Goal: Task Accomplishment & Management: Manage account settings

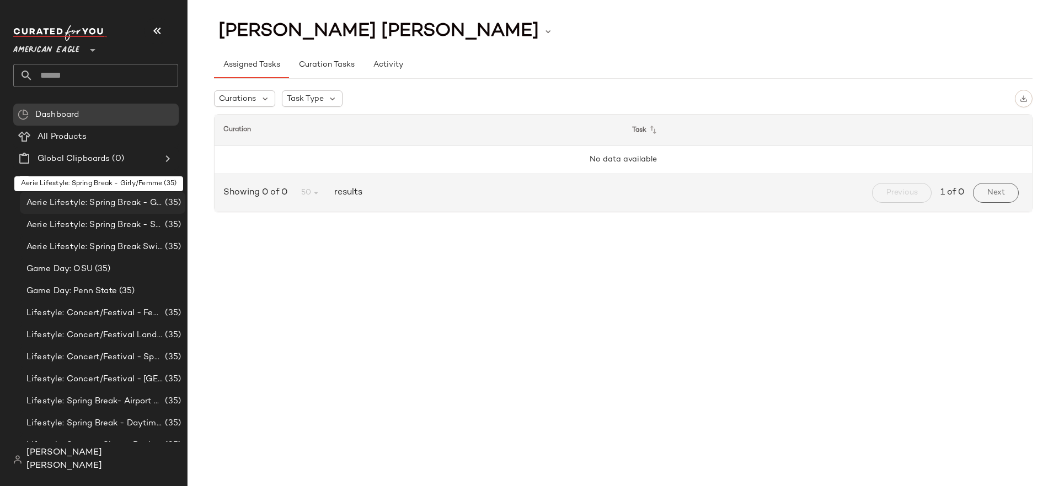
click at [149, 200] on span "Aerie Lifestyle: Spring Break - Girly/Femme" at bounding box center [94, 203] width 136 height 13
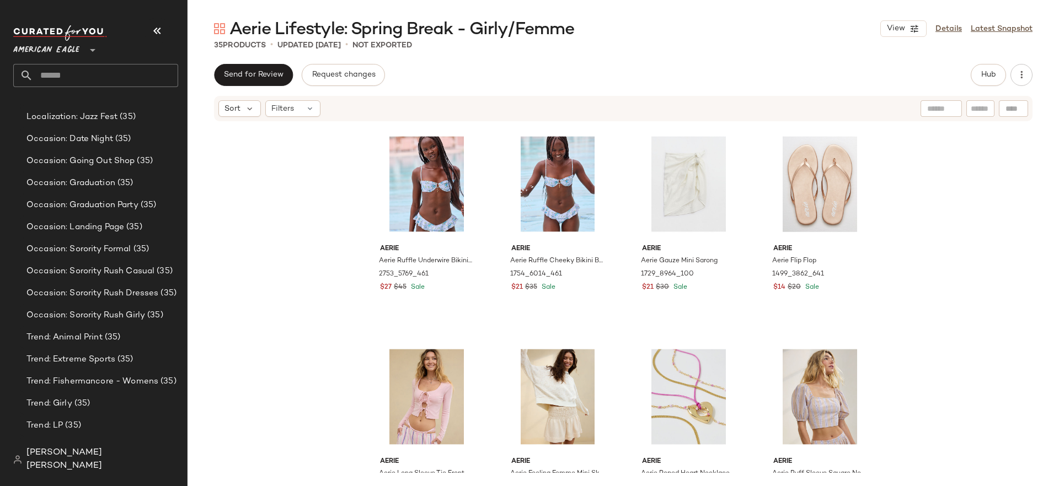
scroll to position [486, 0]
click at [83, 50] on div "American Eagle **" at bounding box center [48, 44] width 71 height 28
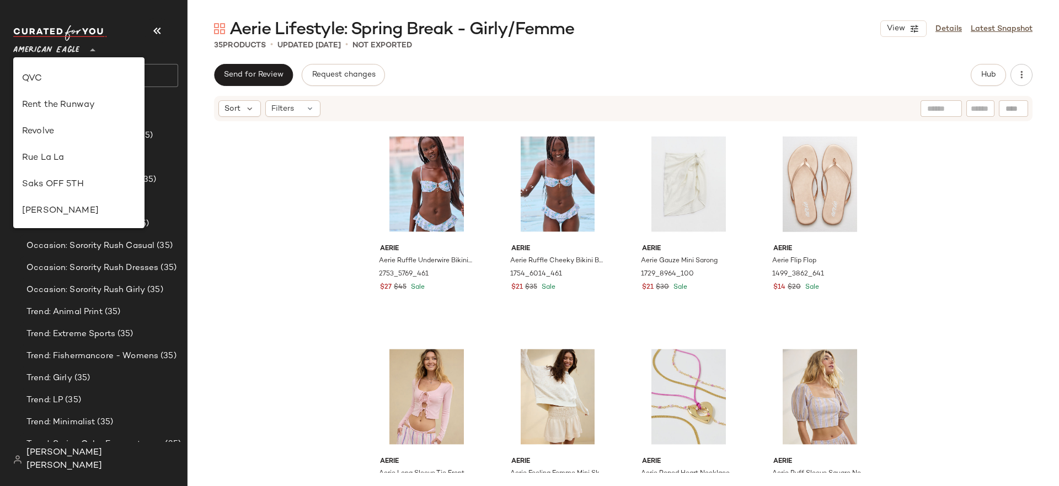
scroll to position [473, 0]
click at [104, 125] on div "Revolve" at bounding box center [79, 131] width 114 height 13
type input "**"
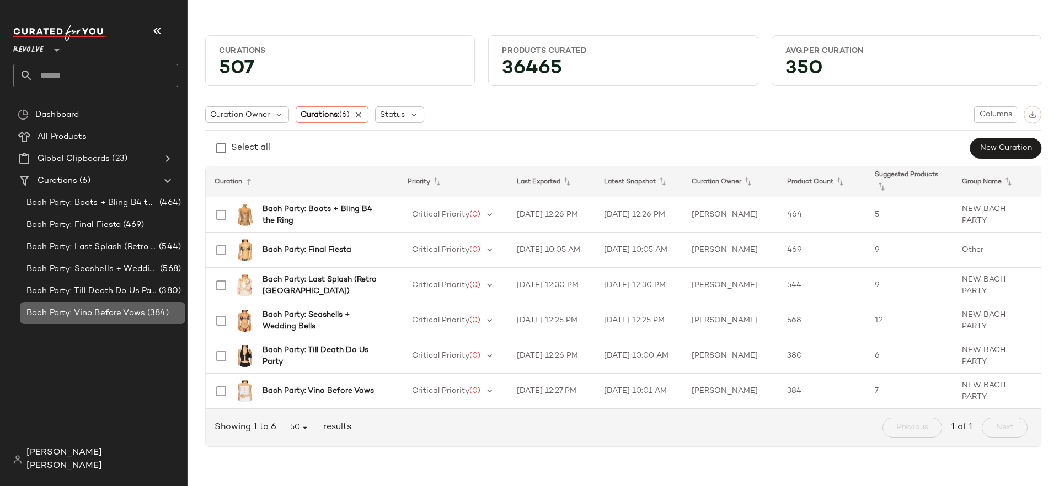
click at [122, 313] on span "Bach Party: Vino Before Vows" at bounding box center [85, 313] width 119 height 13
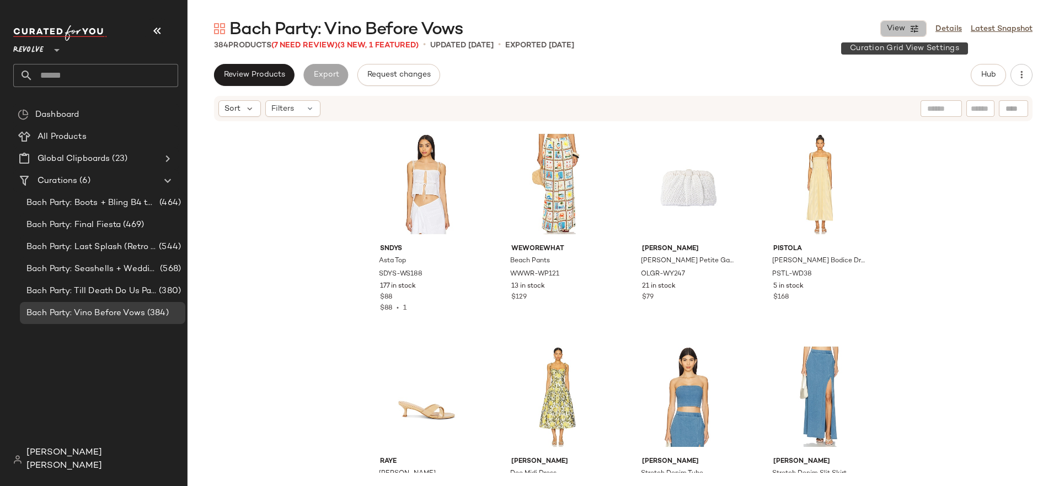
click at [897, 29] on span "View" at bounding box center [895, 28] width 19 height 9
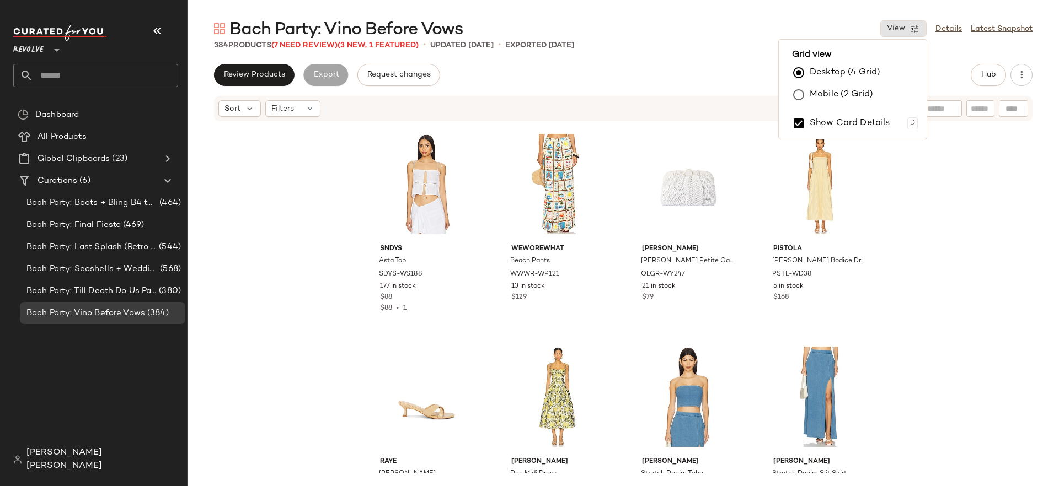
click at [712, 67] on div "Review Products Export Request changes Hub" at bounding box center [623, 75] width 818 height 22
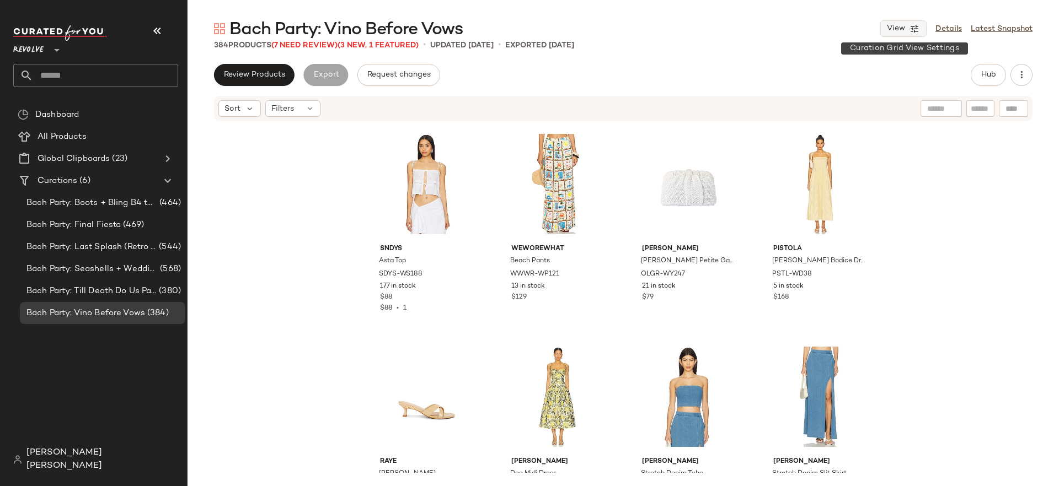
click at [900, 31] on span "View" at bounding box center [895, 28] width 19 height 9
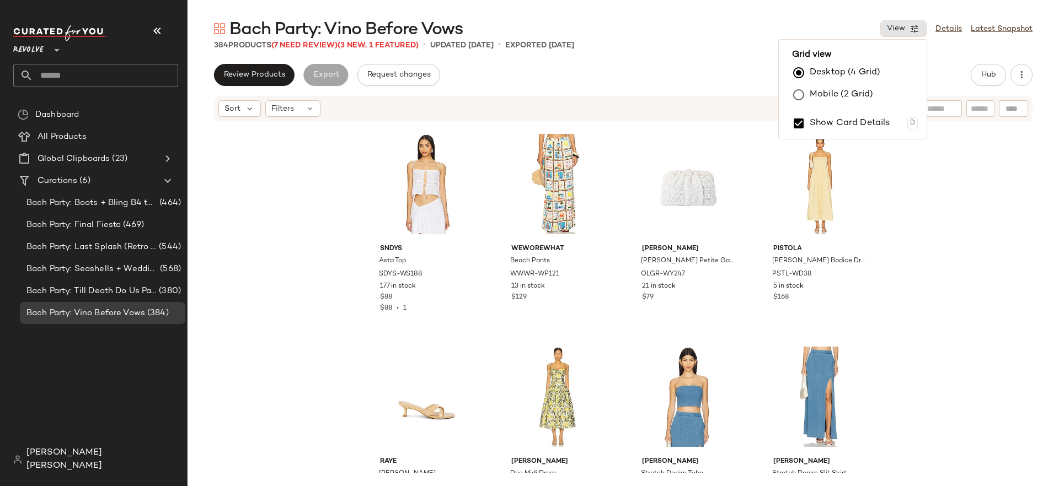
click at [849, 94] on label "Mobile (2 Grid)" at bounding box center [840, 95] width 63 height 22
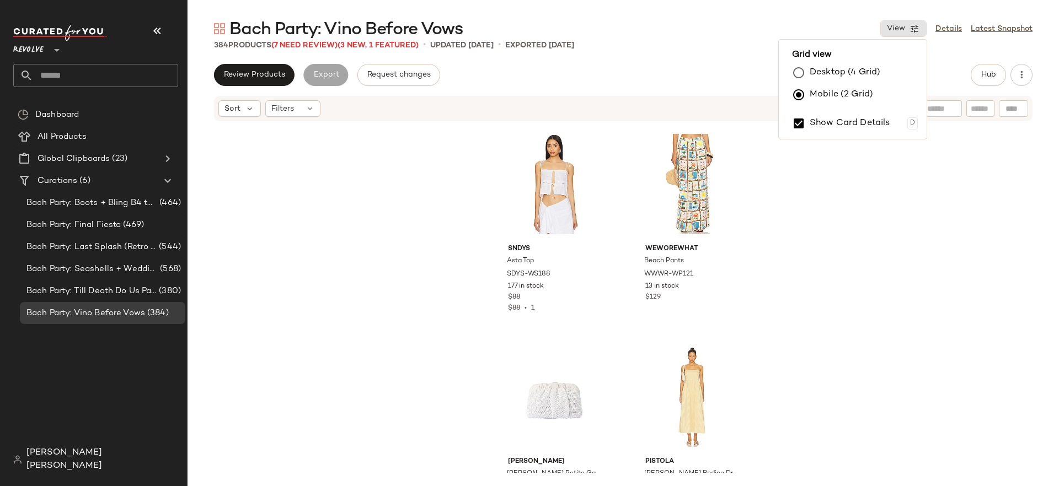
click at [835, 69] on label "Desktop (4 Grid)" at bounding box center [844, 73] width 71 height 22
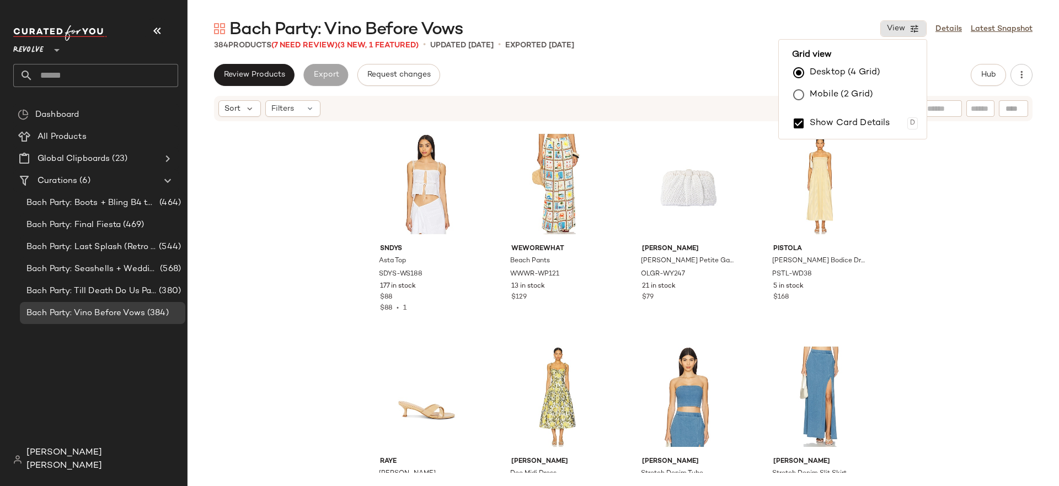
click at [833, 85] on label "Mobile (2 Grid)" at bounding box center [840, 95] width 63 height 22
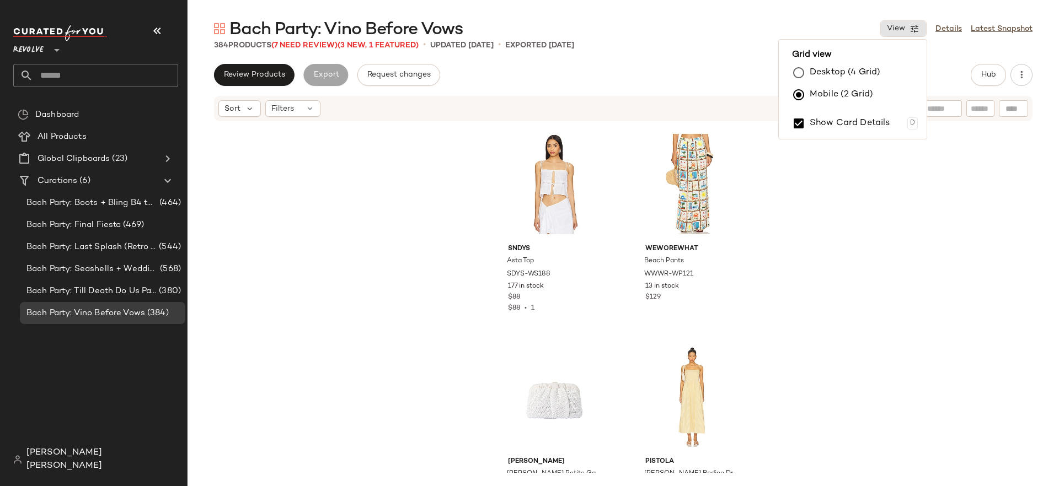
click at [827, 76] on label "Desktop (4 Grid)" at bounding box center [844, 73] width 71 height 22
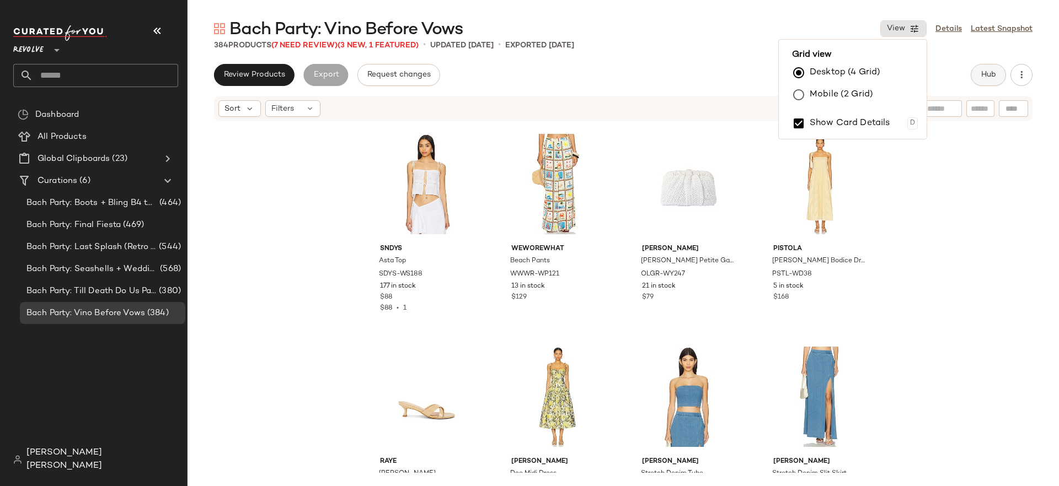
click at [976, 67] on button "Hub" at bounding box center [987, 75] width 35 height 22
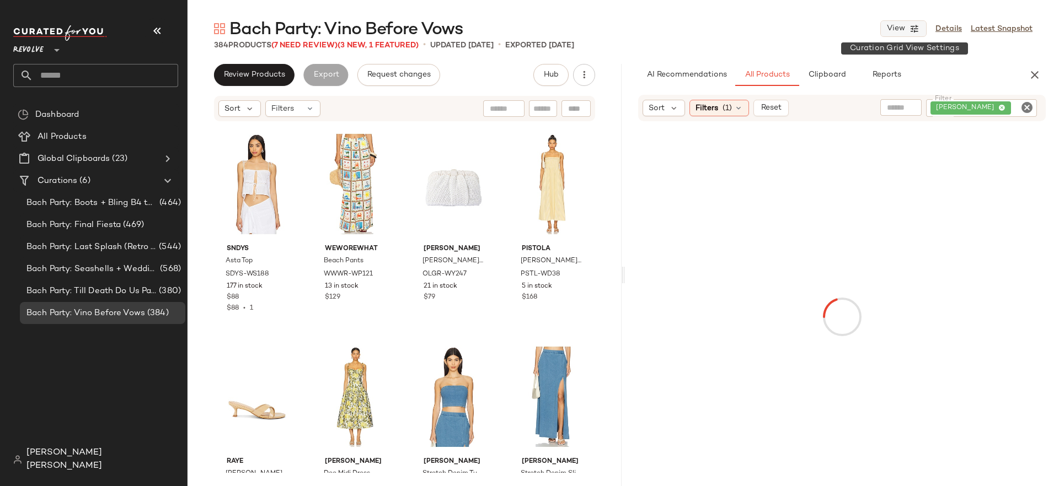
click at [903, 28] on span "View" at bounding box center [895, 28] width 19 height 9
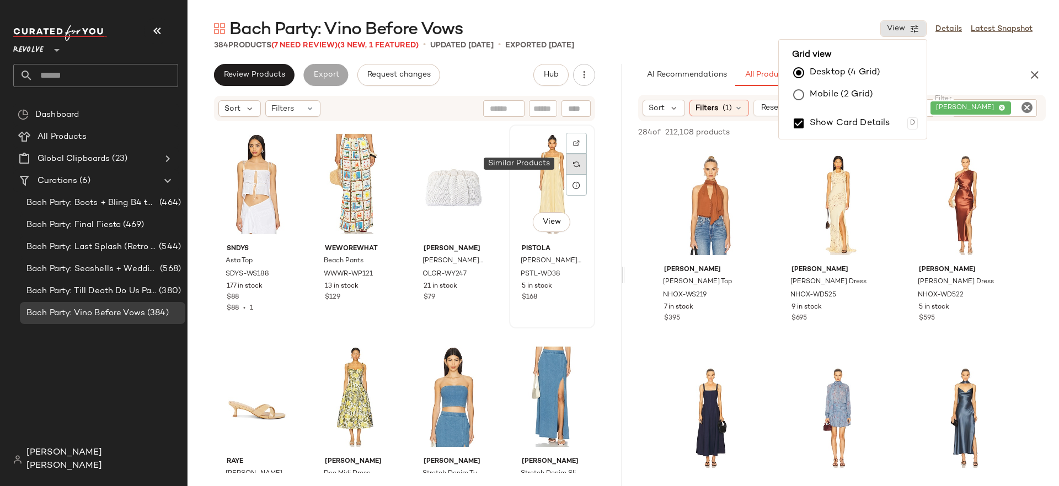
click at [572, 156] on div at bounding box center [576, 164] width 21 height 21
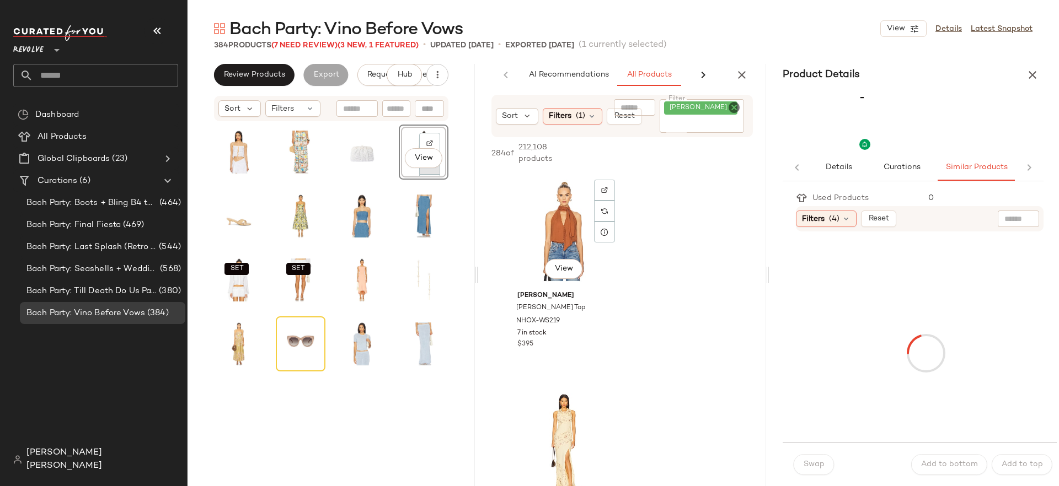
scroll to position [0, 1]
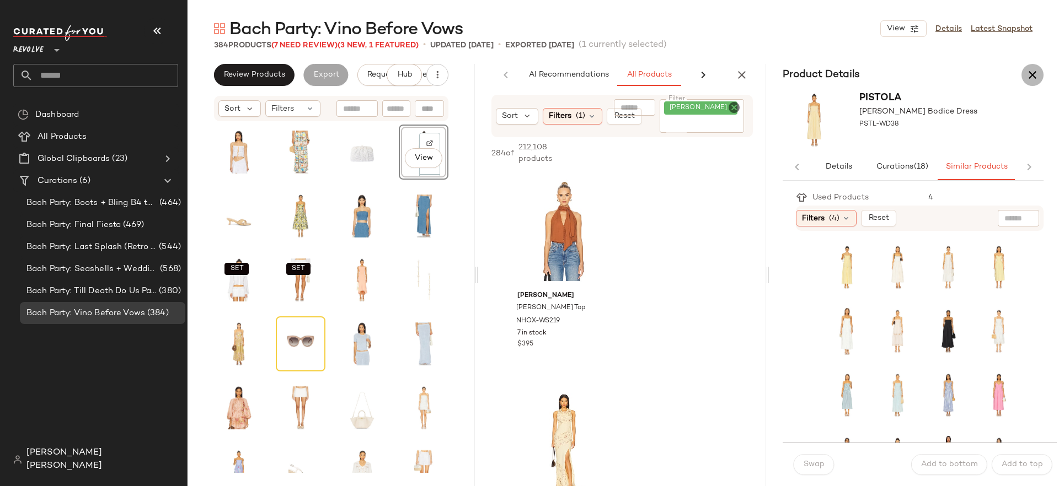
click at [1039, 77] on button "button" at bounding box center [1032, 75] width 22 height 22
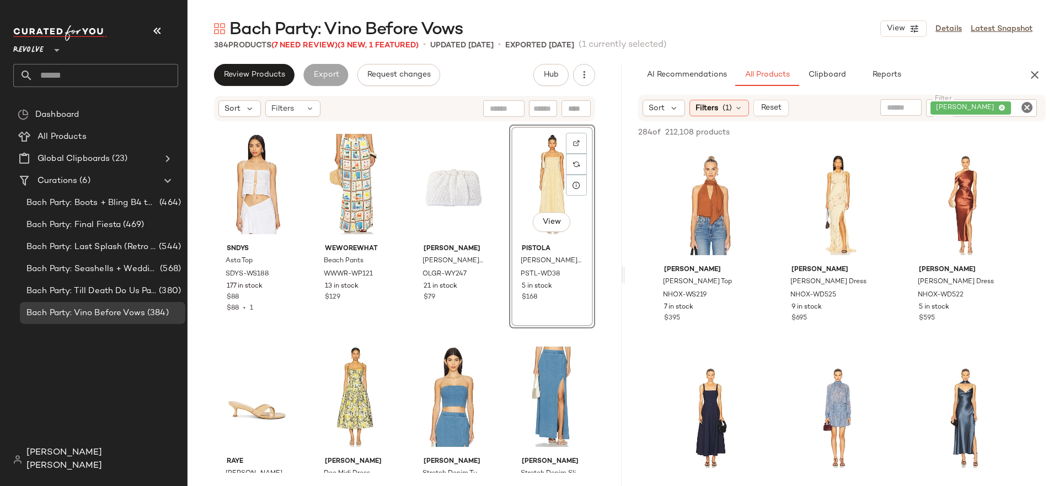
click at [611, 220] on div "SNDYS Asta Top SDYS-WS188 177 in stock $88 $88 • 1 WeWoreWhat Beach Pants WWWR-…" at bounding box center [404, 297] width 434 height 351
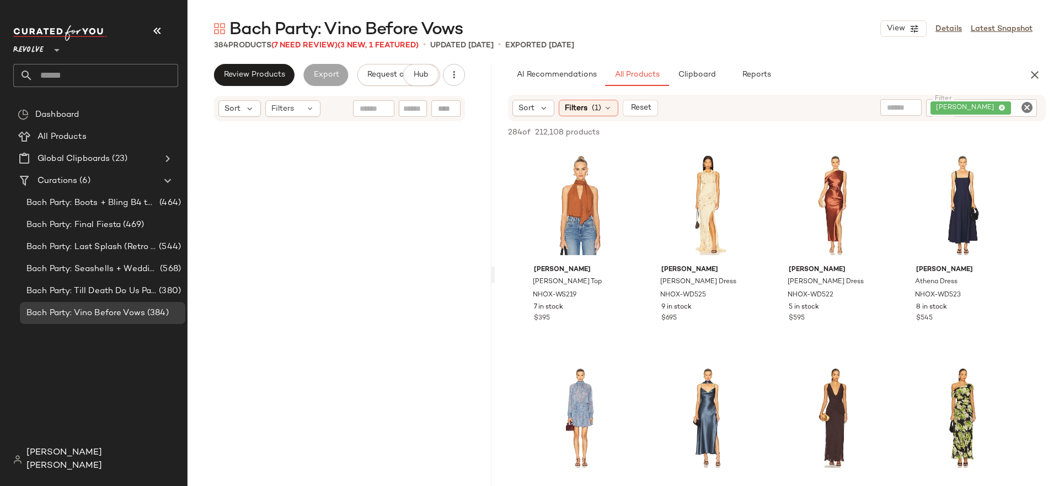
scroll to position [576, 0]
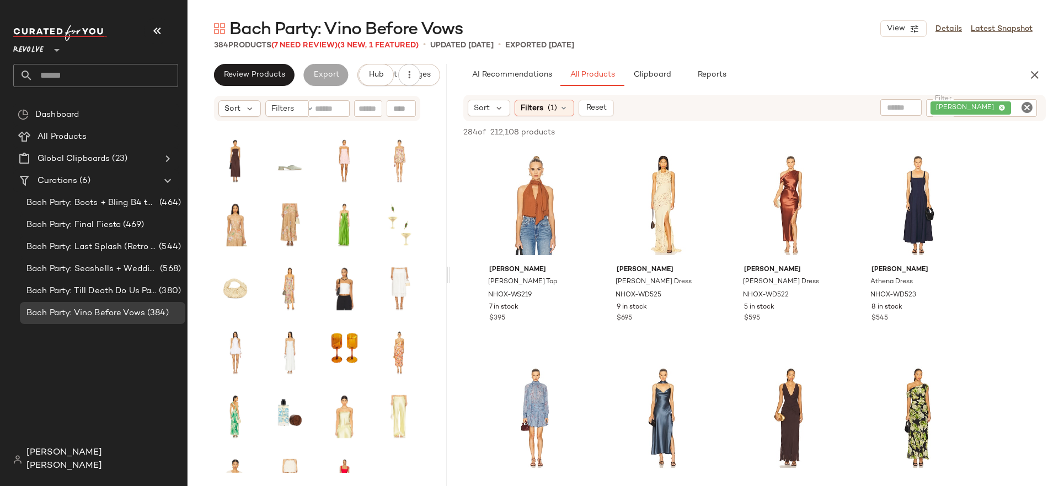
drag, startPoint x: 624, startPoint y: 275, endPoint x: 451, endPoint y: 300, distance: 175.1
click at [451, 300] on div "Bach Party: Vino Before Vows View Details Latest Snapshot 384 Products (7 Need …" at bounding box center [622, 252] width 871 height 469
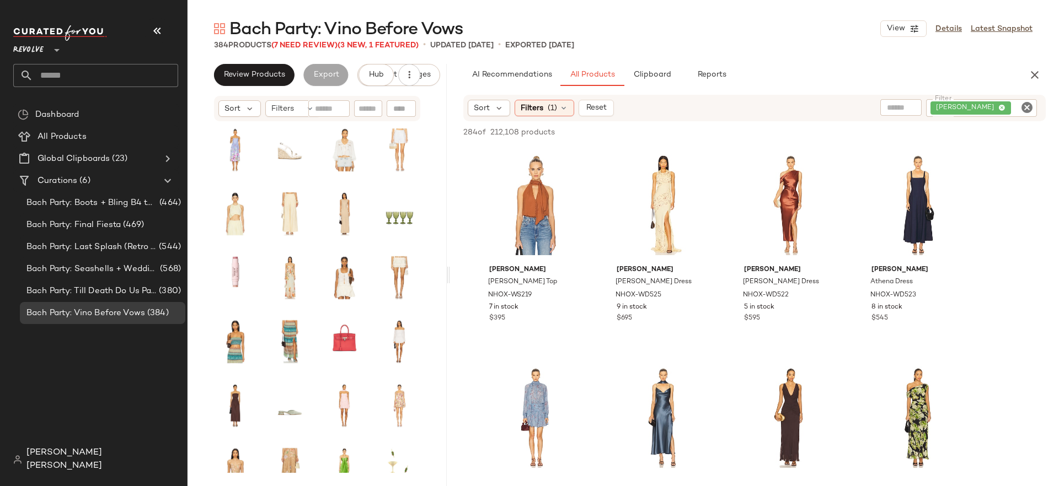
scroll to position [315, 0]
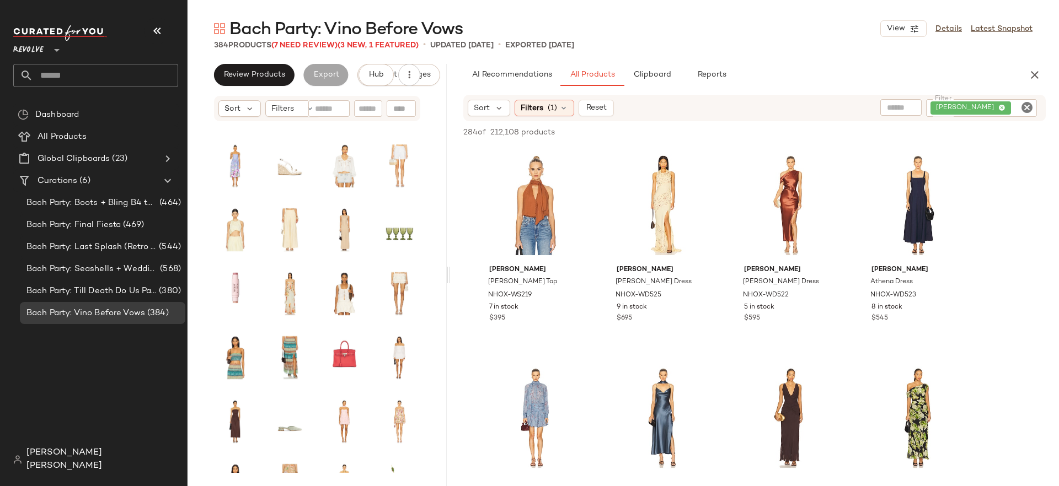
click at [88, 470] on span "[PERSON_NAME] [PERSON_NAME]" at bounding box center [102, 460] width 152 height 26
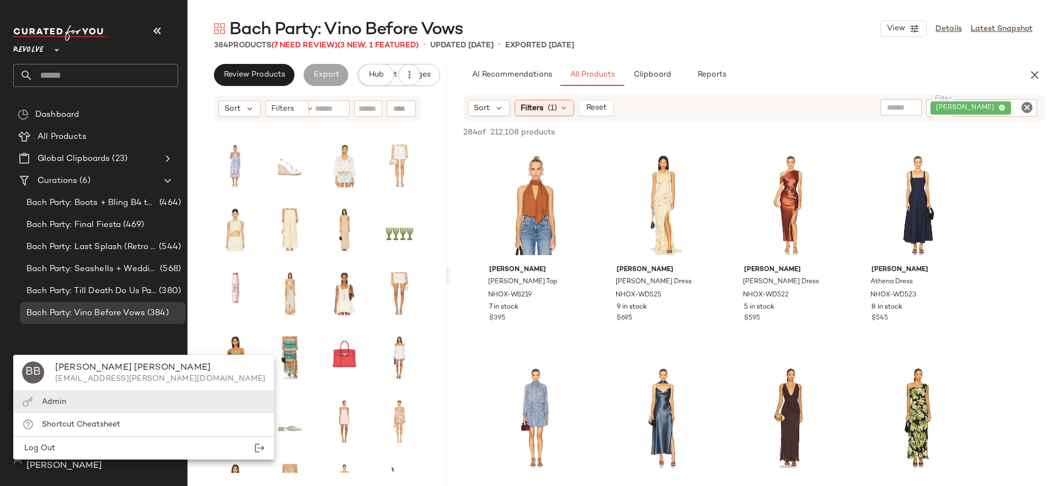
click at [119, 414] on div "Admin" at bounding box center [143, 425] width 261 height 23
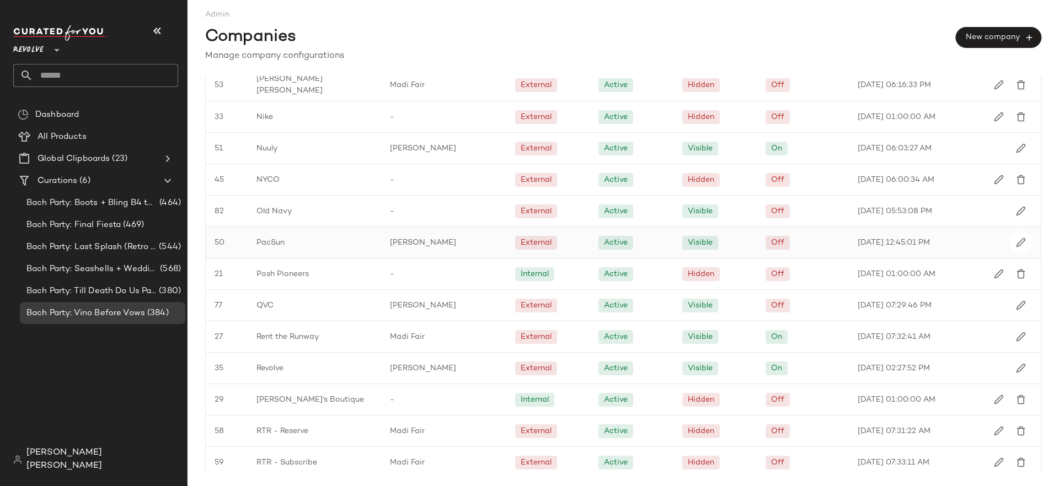
scroll to position [1199, 0]
click at [333, 369] on div "Revolve" at bounding box center [314, 367] width 133 height 31
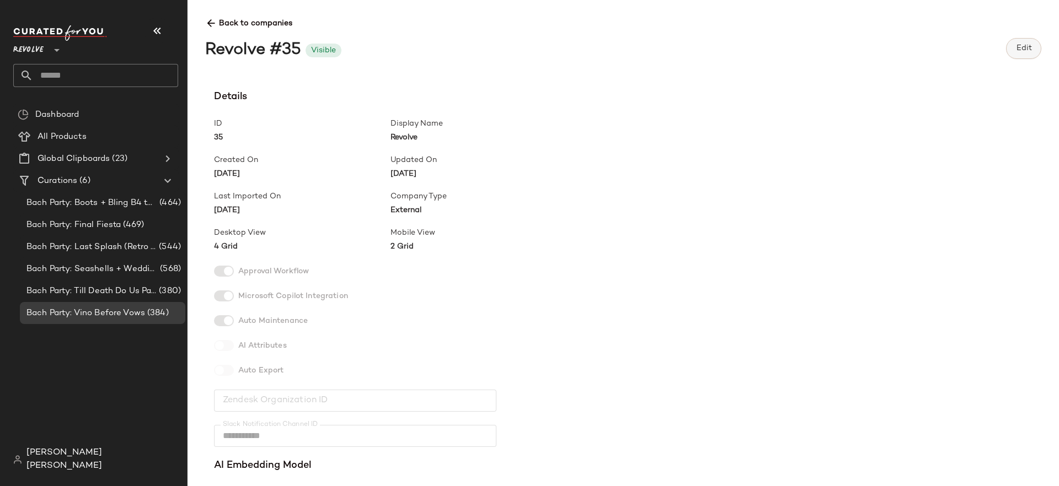
click at [1019, 57] on button "Edit" at bounding box center [1023, 48] width 35 height 21
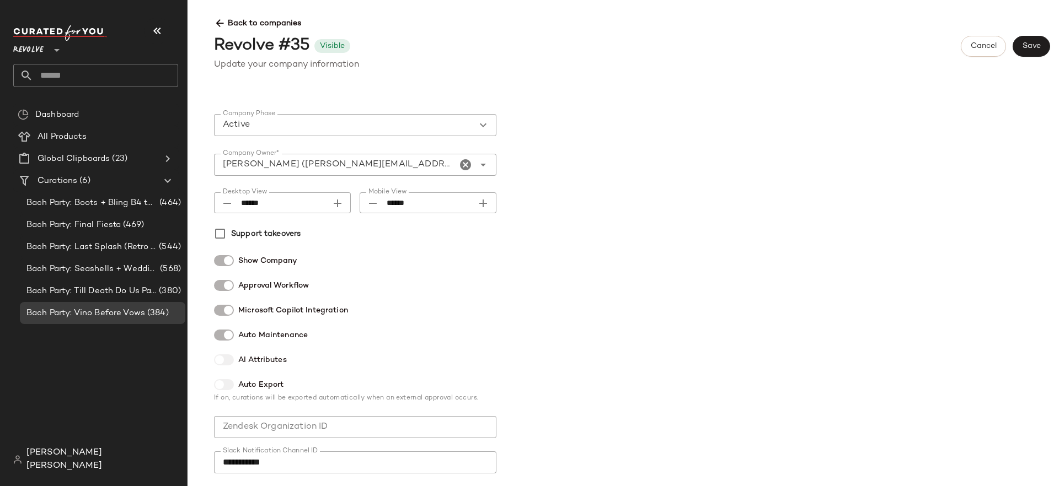
scroll to position [141, 0]
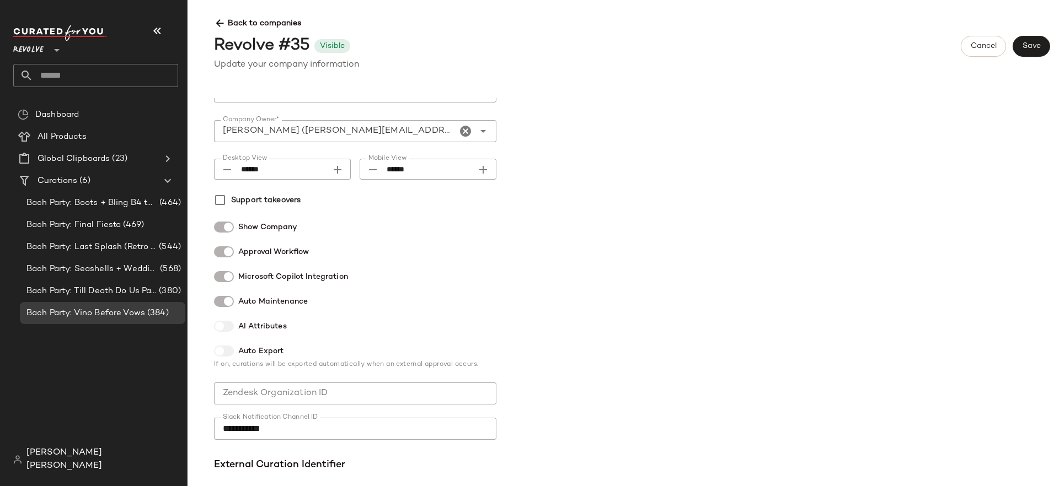
click at [221, 26] on icon at bounding box center [220, 24] width 12 height 12
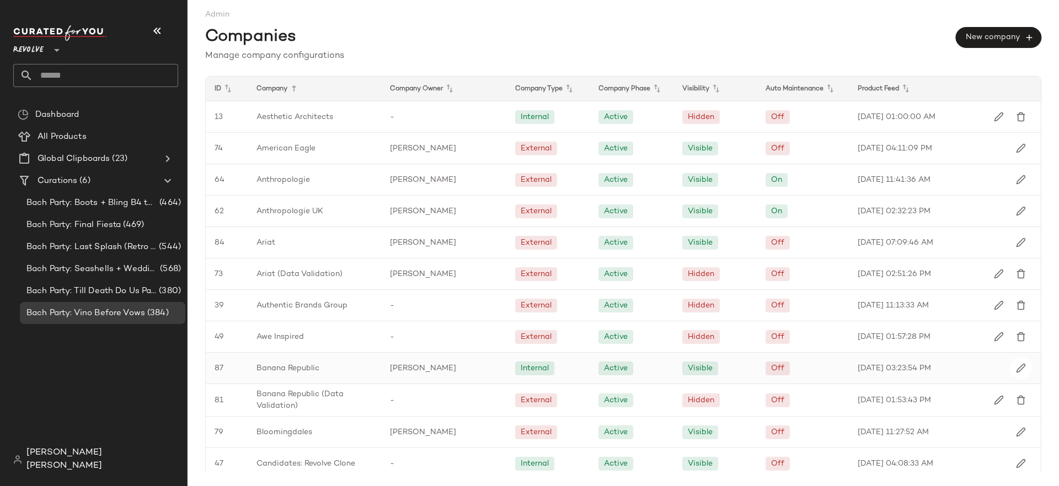
click at [300, 361] on div "Banana Republic" at bounding box center [314, 368] width 133 height 31
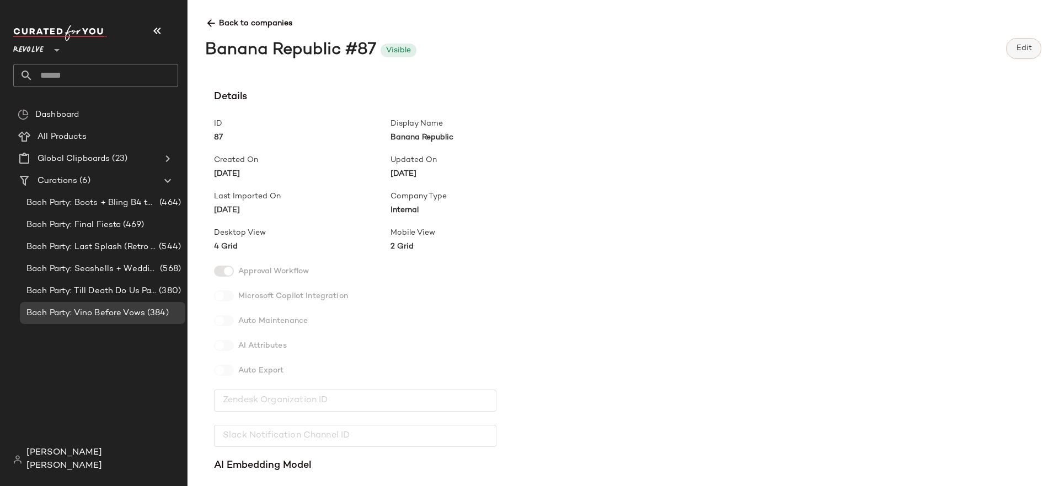
click at [1018, 50] on span "Edit" at bounding box center [1023, 48] width 16 height 9
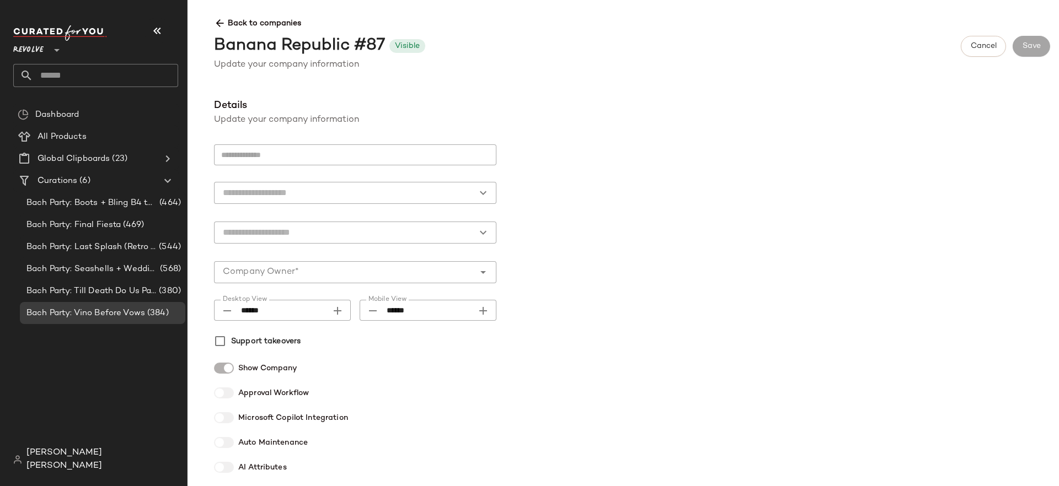
type input "**********"
type input "********"
type input "******"
click at [222, 26] on icon at bounding box center [220, 24] width 12 height 12
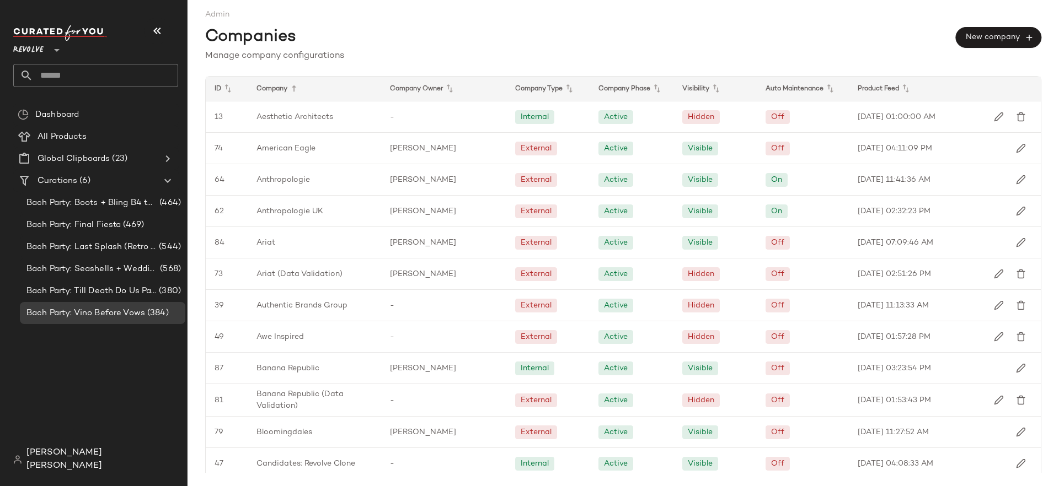
click at [45, 53] on div "Revolve **" at bounding box center [30, 44] width 35 height 28
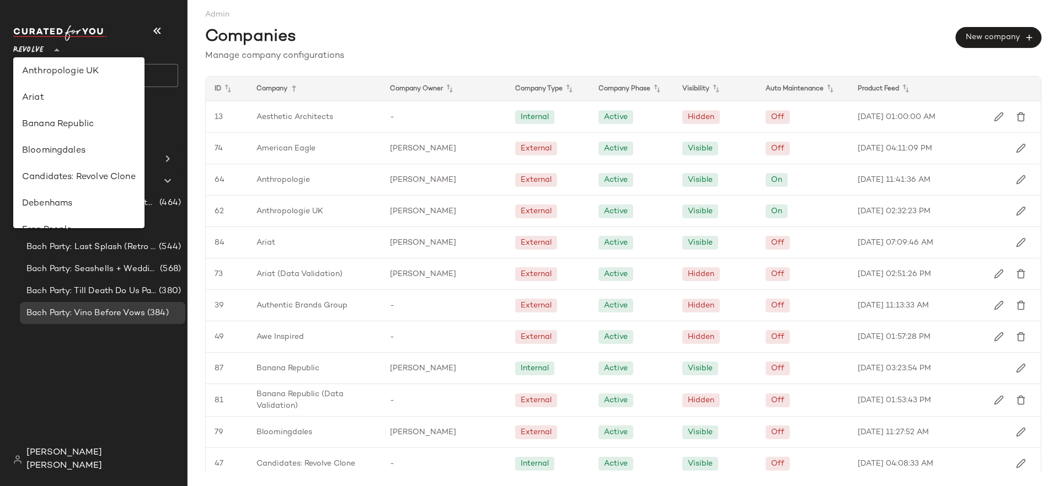
scroll to position [35, 0]
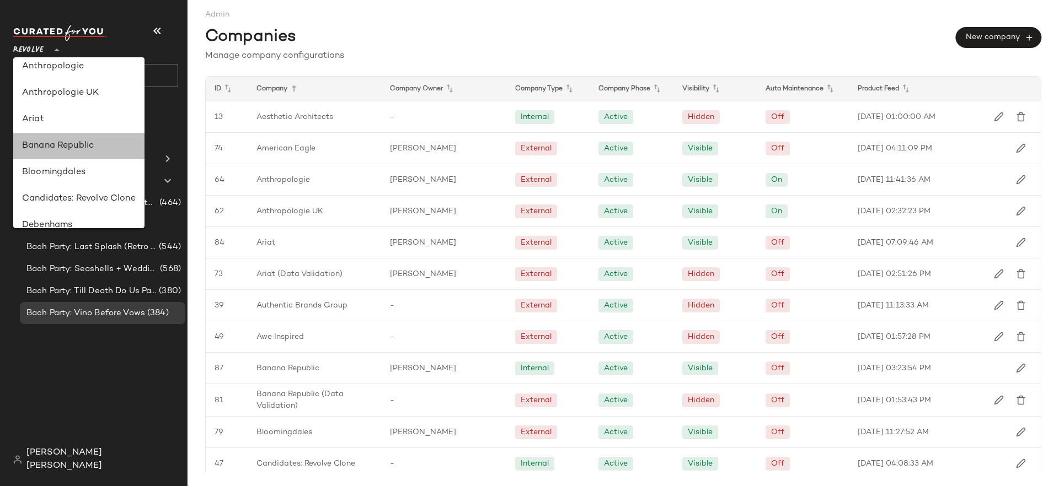
click at [67, 152] on div "Banana Republic" at bounding box center [79, 145] width 114 height 13
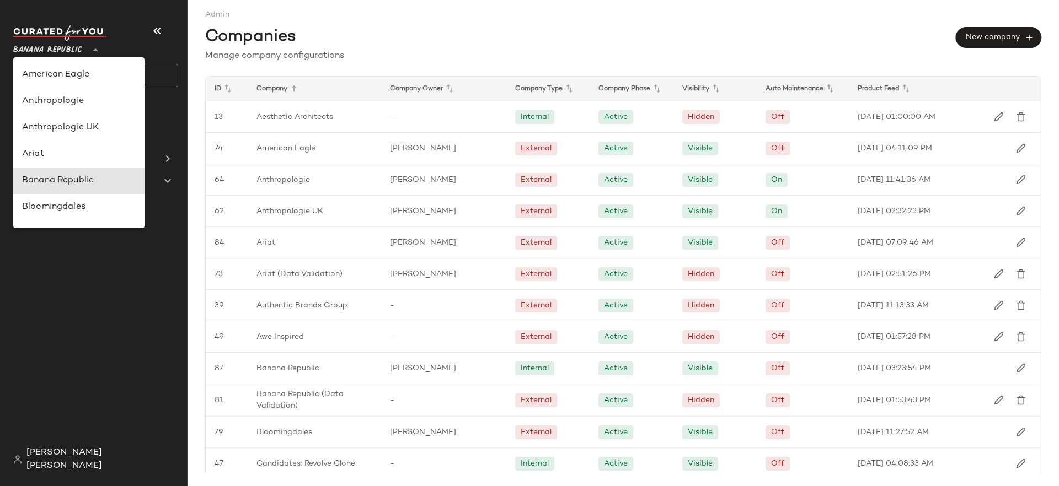
click at [87, 45] on div "Banana Republic **" at bounding box center [49, 44] width 73 height 28
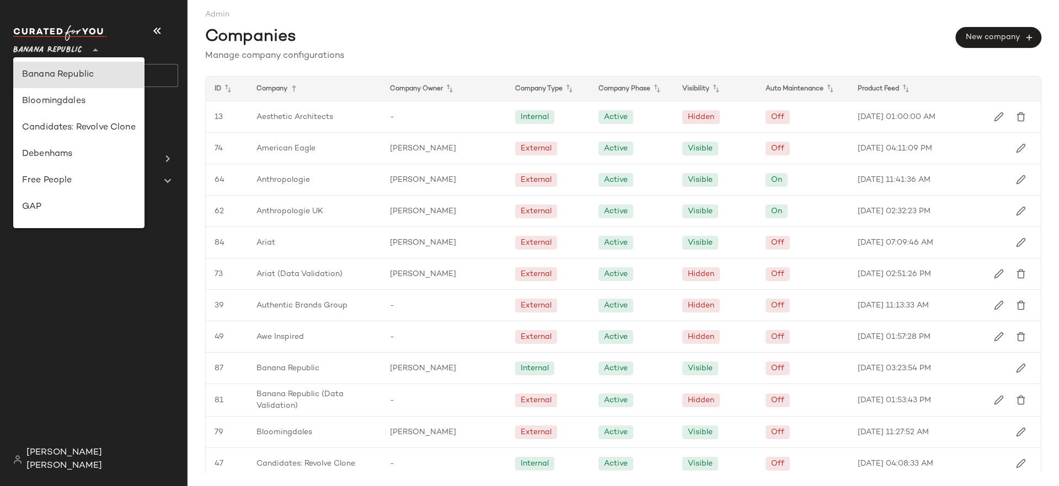
click at [385, 41] on div "Companies New company" at bounding box center [623, 34] width 836 height 29
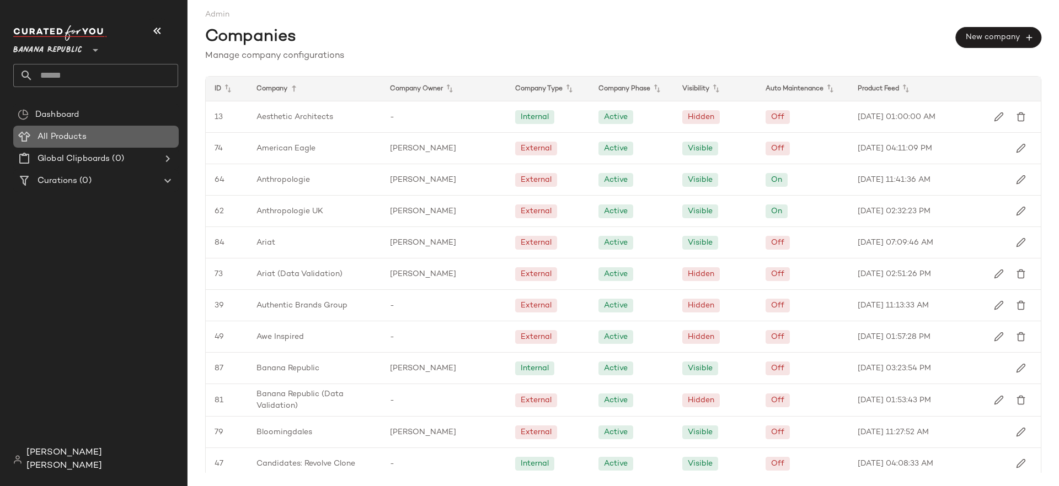
click at [109, 135] on div "All Products" at bounding box center [104, 137] width 140 height 13
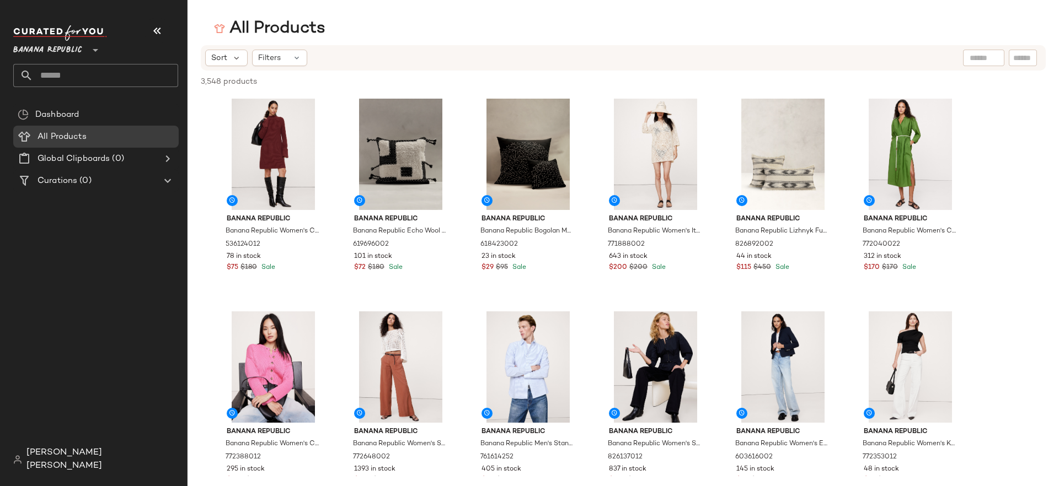
click at [90, 53] on icon at bounding box center [95, 50] width 13 height 13
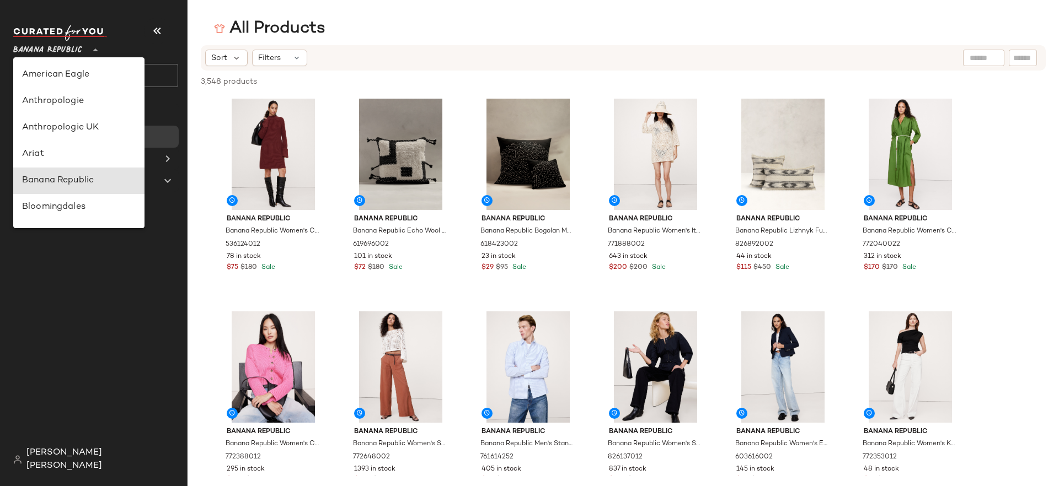
scroll to position [106, 0]
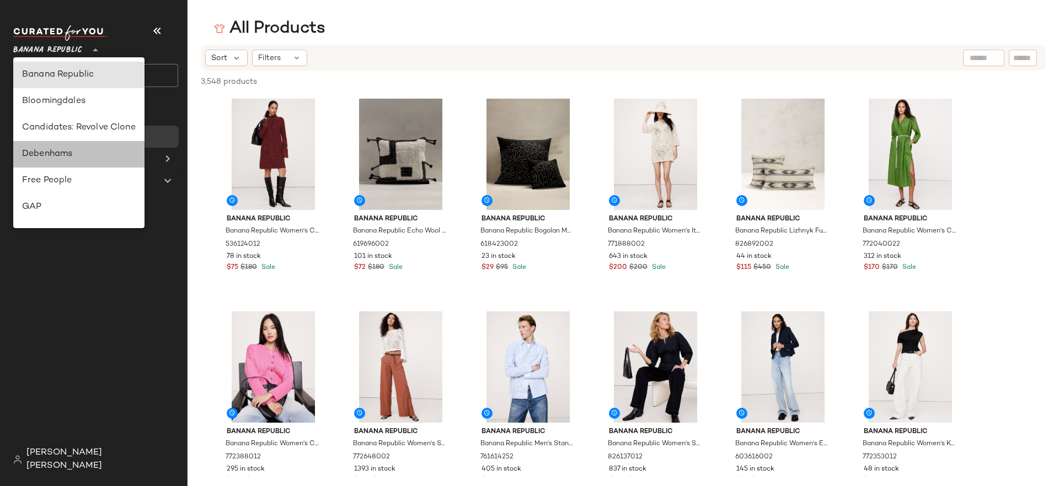
click at [101, 161] on div "Debenhams" at bounding box center [78, 154] width 131 height 26
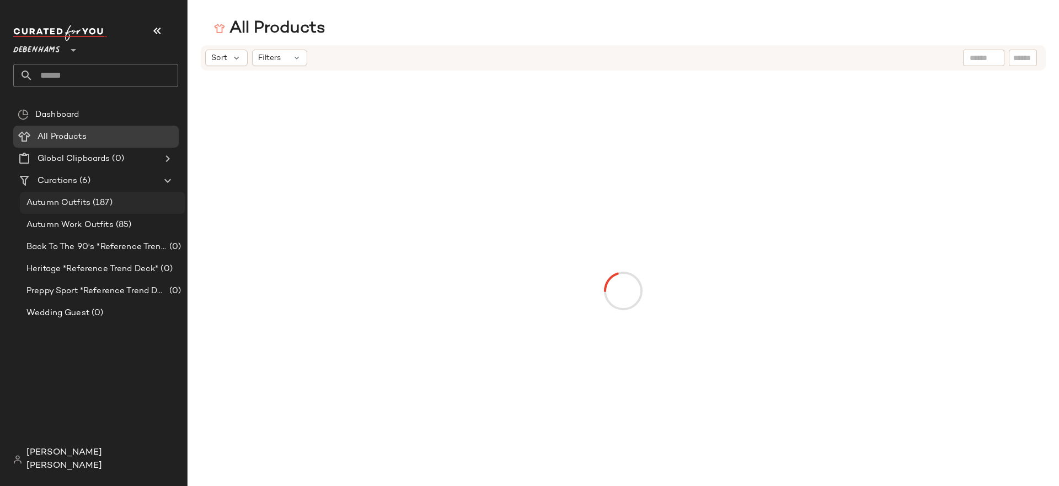
click at [104, 208] on span "(187)" at bounding box center [101, 203] width 22 height 13
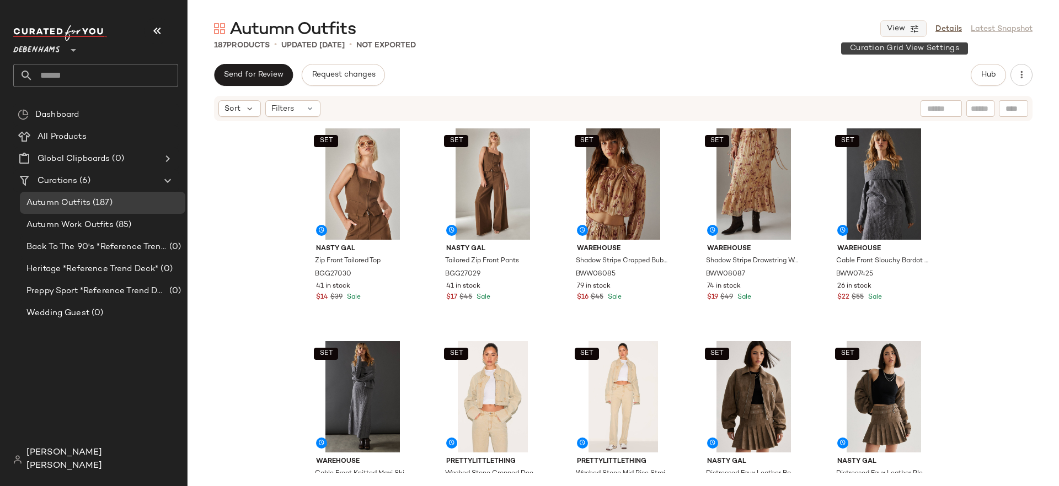
click at [903, 29] on span "View" at bounding box center [895, 28] width 19 height 9
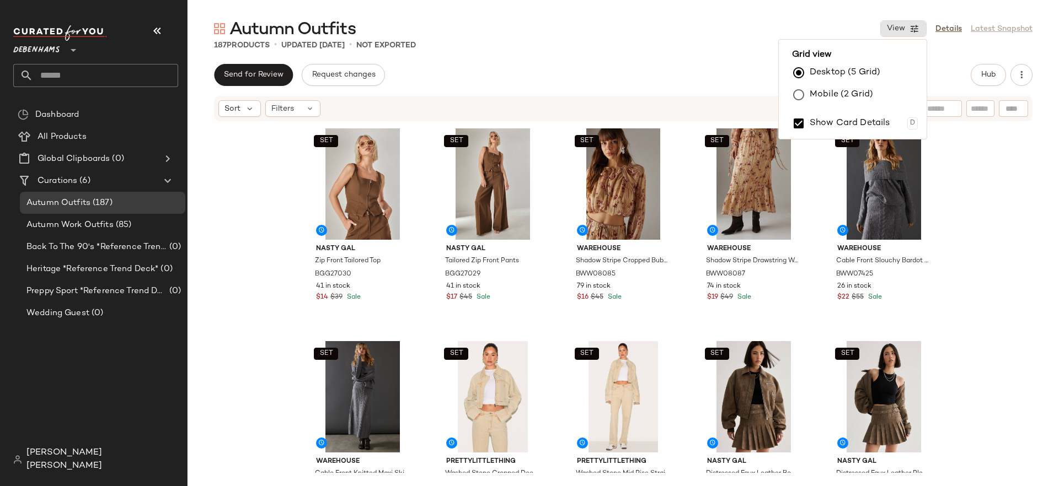
click at [468, 76] on div "Send for Review Request changes Hub" at bounding box center [623, 75] width 818 height 22
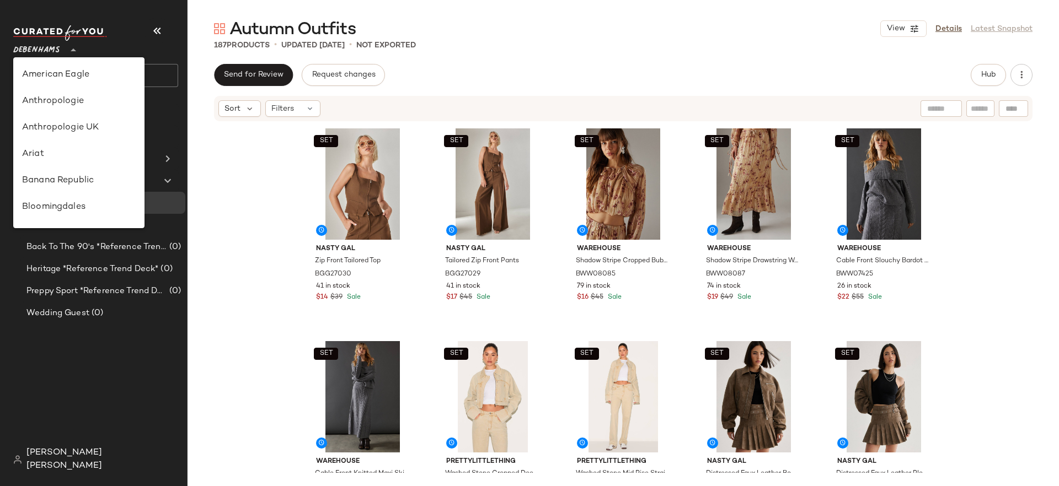
click at [50, 56] on span "Debenhams" at bounding box center [36, 47] width 47 height 20
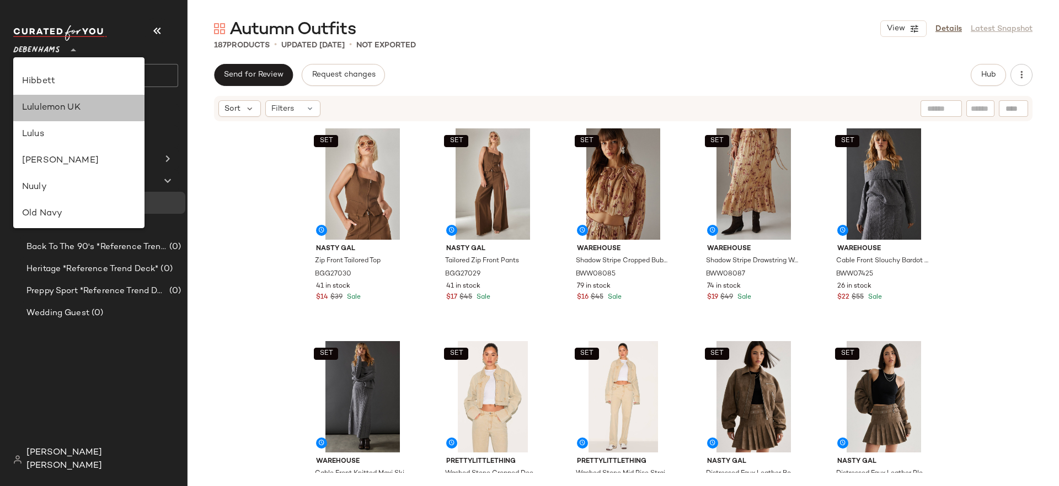
click at [78, 112] on div "Lululemon UK" at bounding box center [79, 107] width 114 height 13
type input "**"
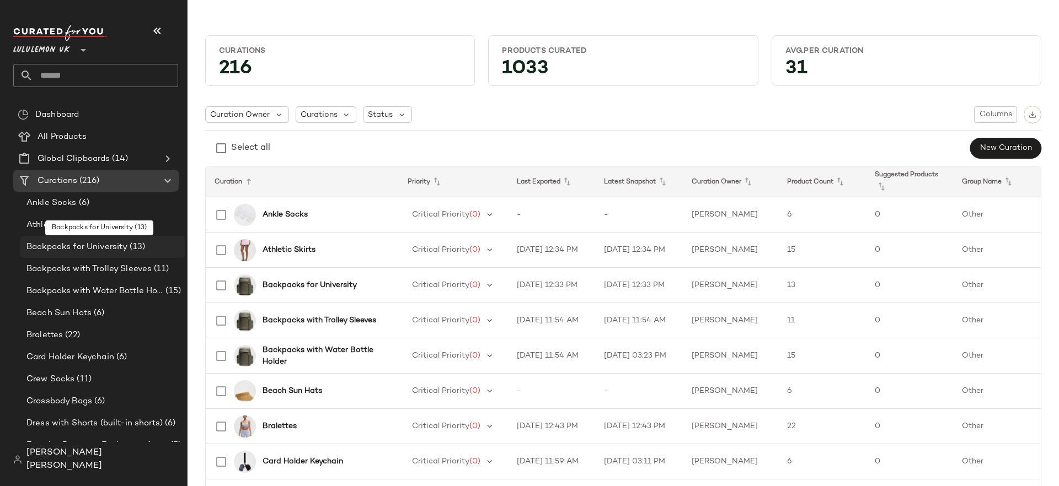
click at [111, 250] on span "Backpacks for University" at bounding box center [76, 247] width 101 height 13
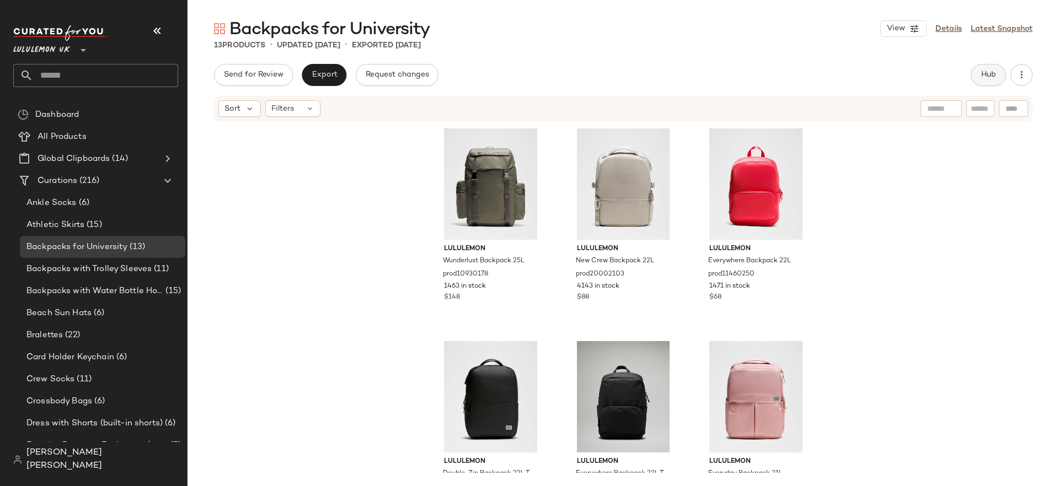
click at [985, 76] on span "Hub" at bounding box center [987, 75] width 15 height 9
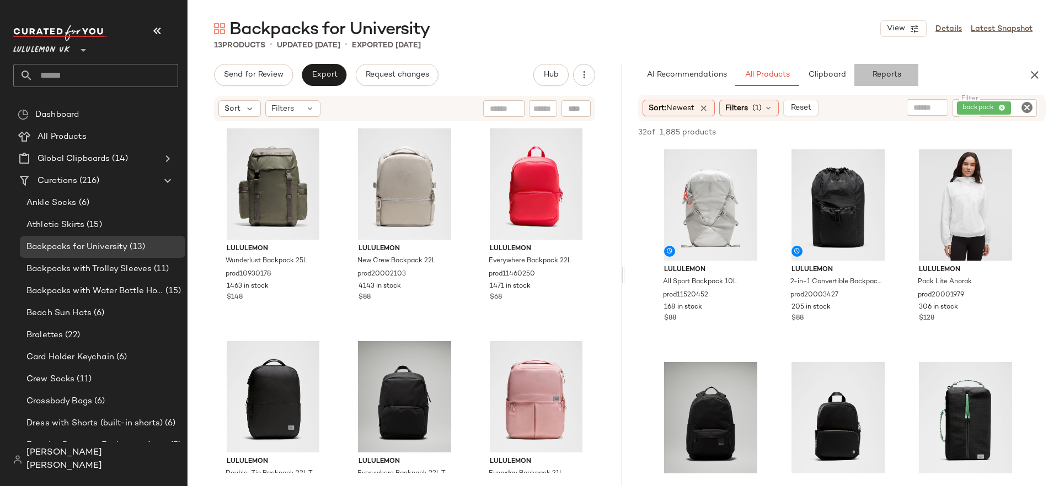
click at [885, 78] on span "Reports" at bounding box center [885, 75] width 29 height 9
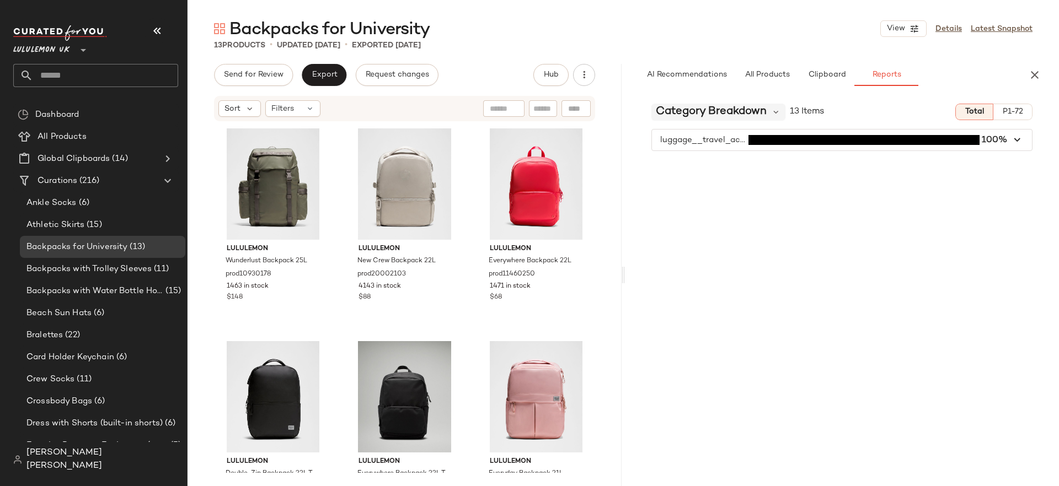
click at [760, 117] on span "Category Breakdown" at bounding box center [711, 112] width 111 height 17
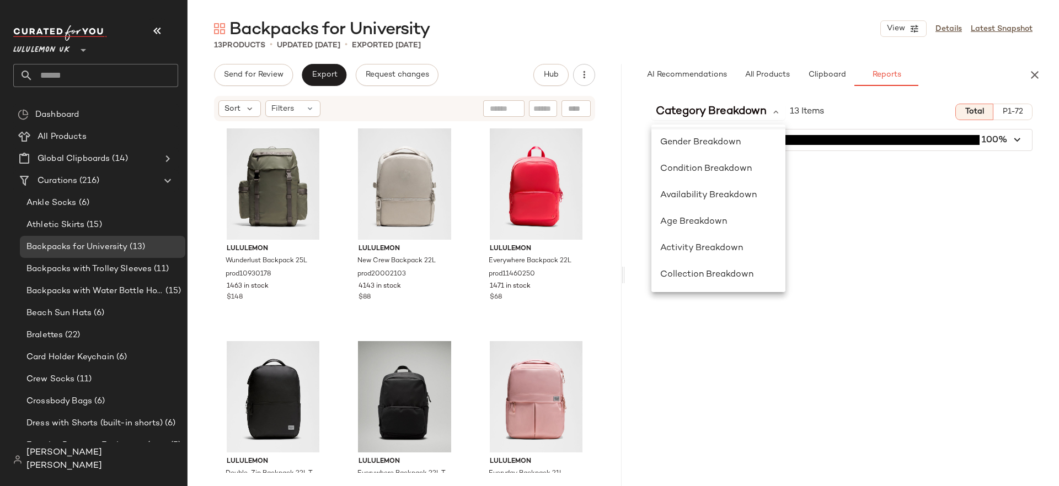
scroll to position [82, 0]
click at [715, 271] on span "Collection Breakdown" at bounding box center [706, 274] width 93 height 9
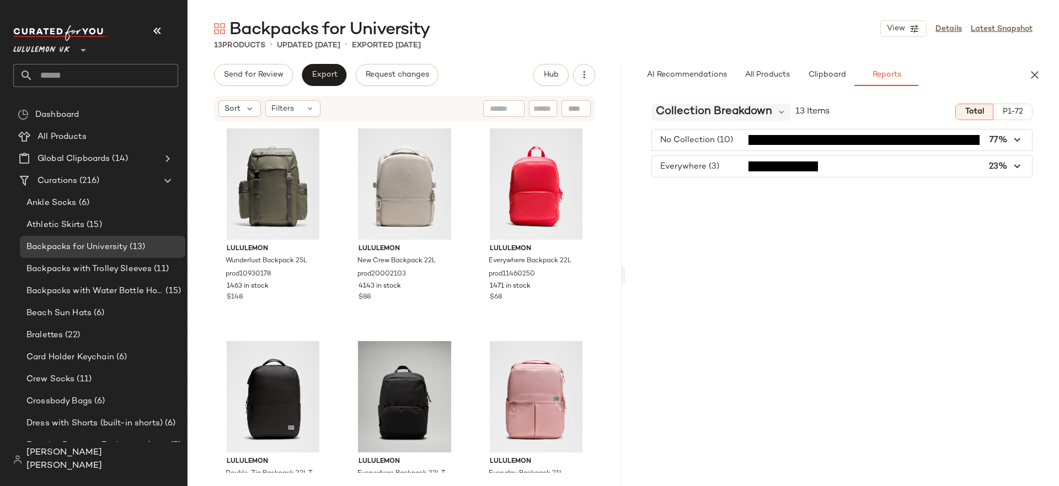
click at [721, 113] on span "Collection Breakdown" at bounding box center [714, 112] width 116 height 17
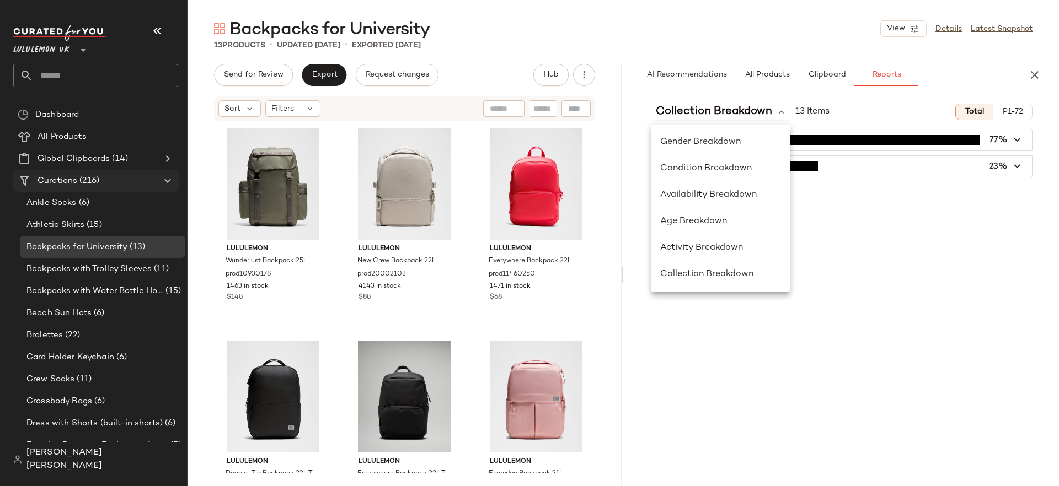
click at [118, 178] on div "Curations (216)" at bounding box center [96, 181] width 125 height 13
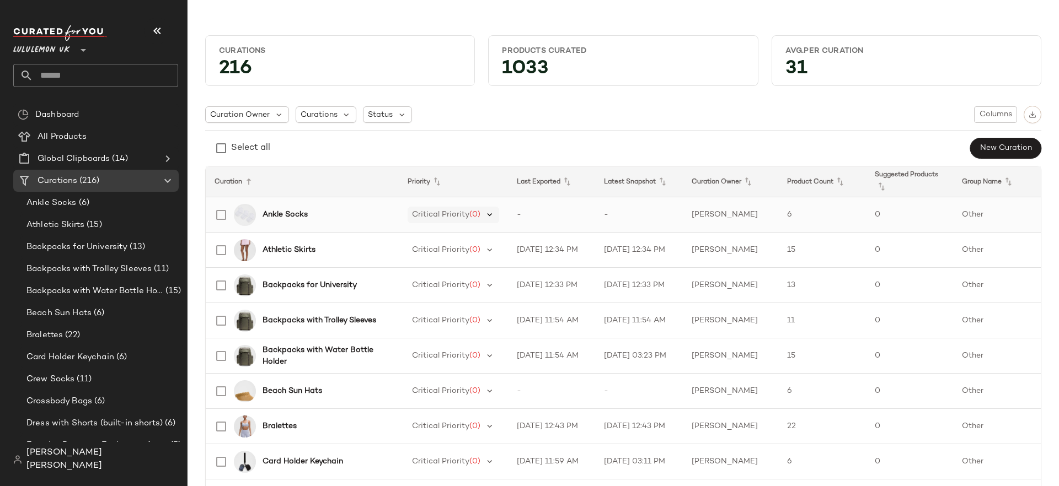
click at [485, 217] on icon at bounding box center [490, 215] width 10 height 10
click at [469, 151] on div "Select all New Curation" at bounding box center [623, 148] width 836 height 22
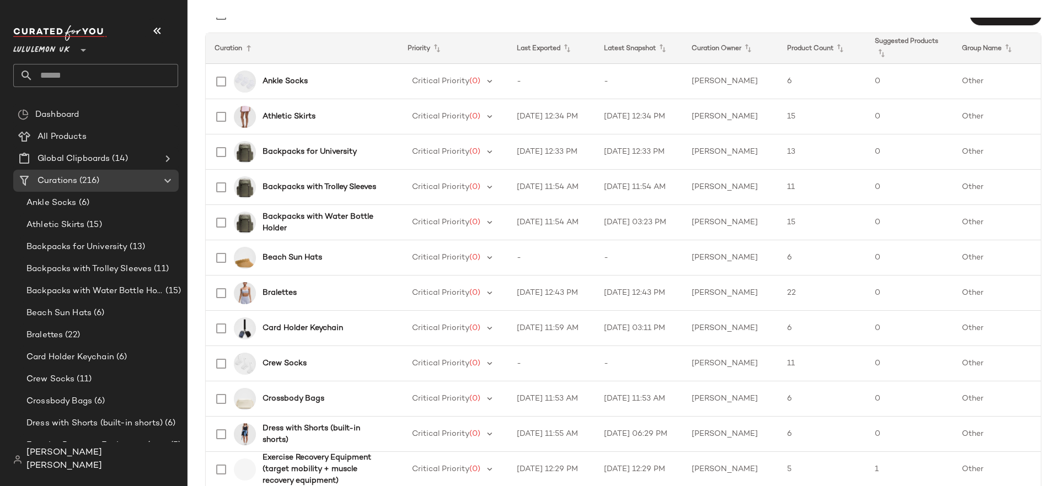
scroll to position [131, 0]
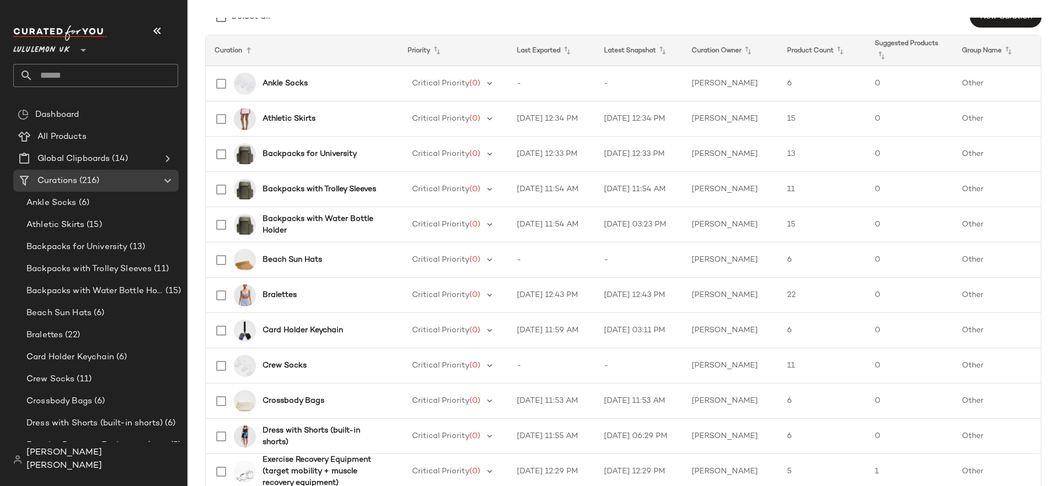
click at [508, 55] on th "Priority" at bounding box center [552, 50] width 88 height 31
click at [439, 51] on icon at bounding box center [436, 50] width 13 height 13
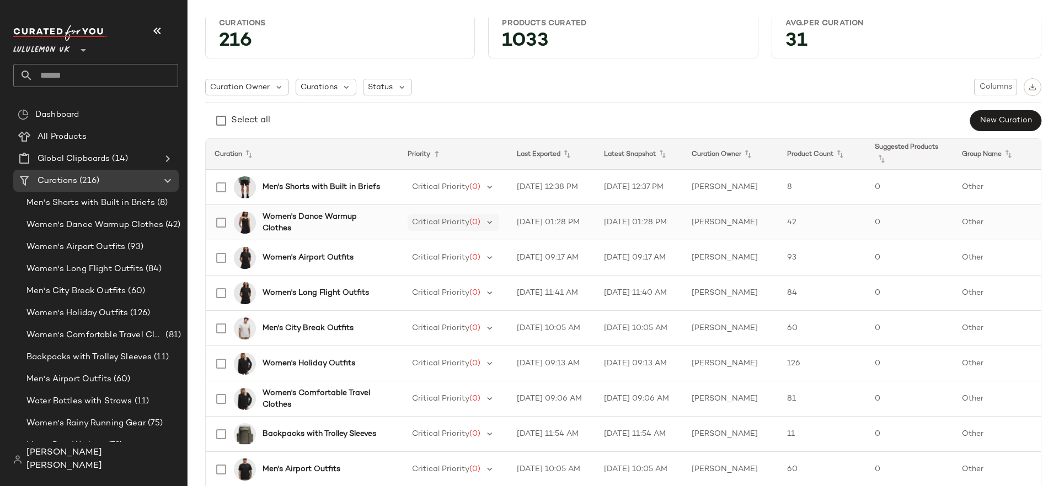
scroll to position [26, 0]
click at [470, 224] on span "(0)" at bounding box center [474, 223] width 11 height 8
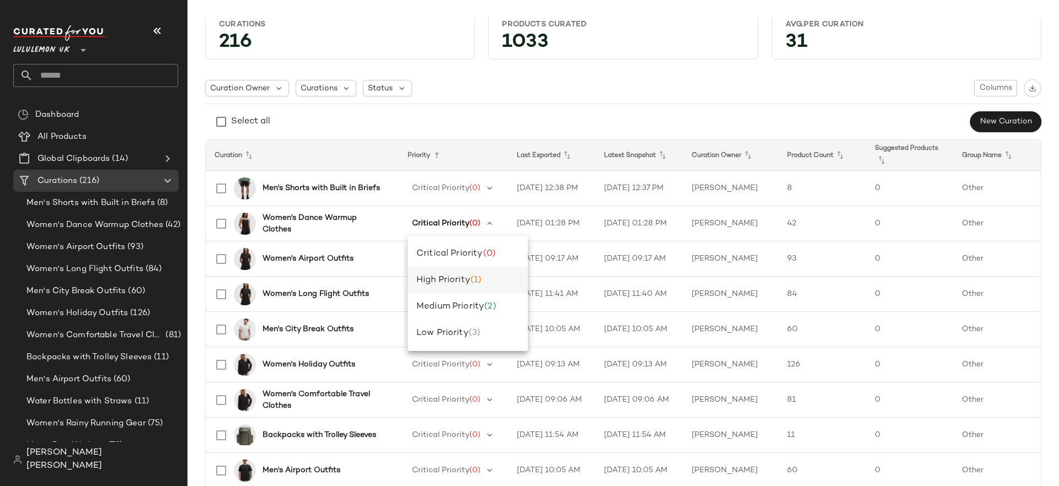
click at [460, 275] on div "High Priority (1)" at bounding box center [448, 280] width 65 height 13
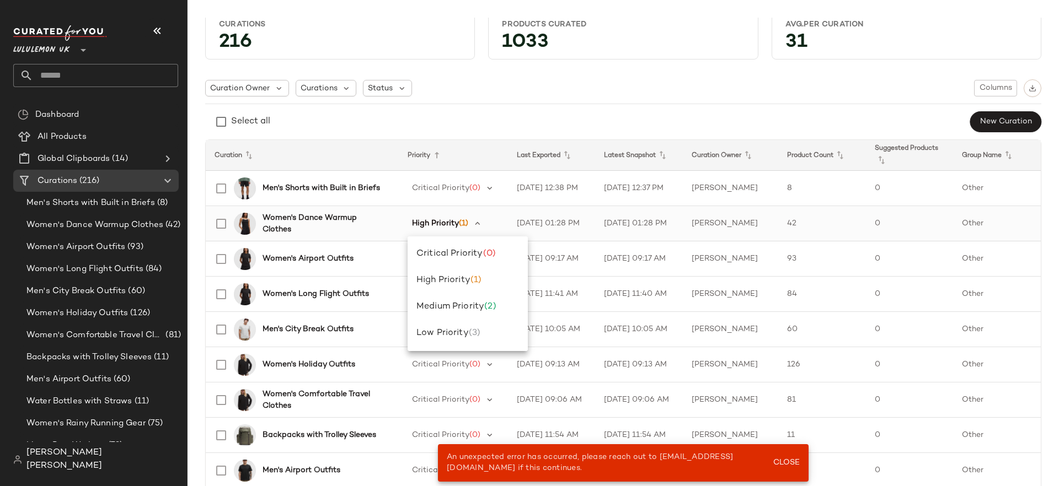
click at [519, 219] on td "[DATE] 01:28 PM" at bounding box center [552, 223] width 88 height 35
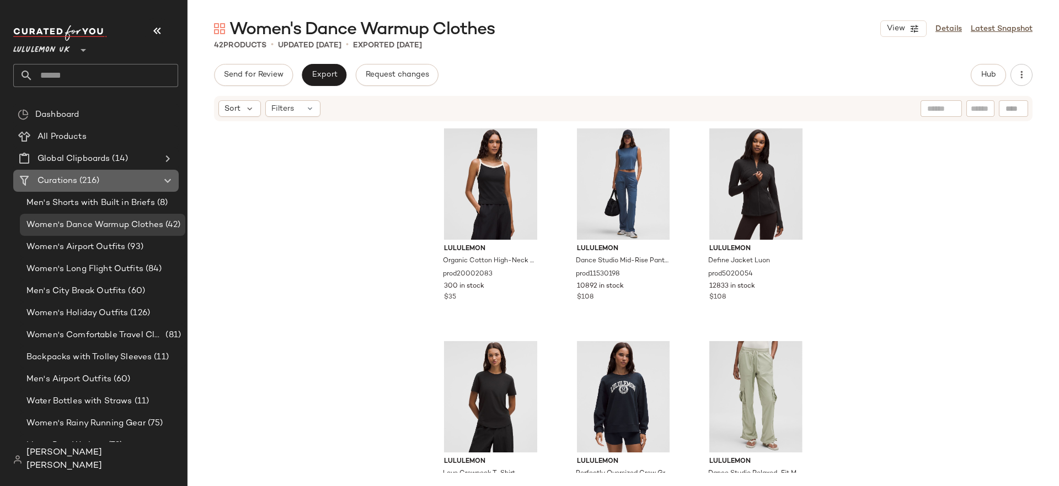
click at [89, 175] on span "(216)" at bounding box center [88, 181] width 22 height 13
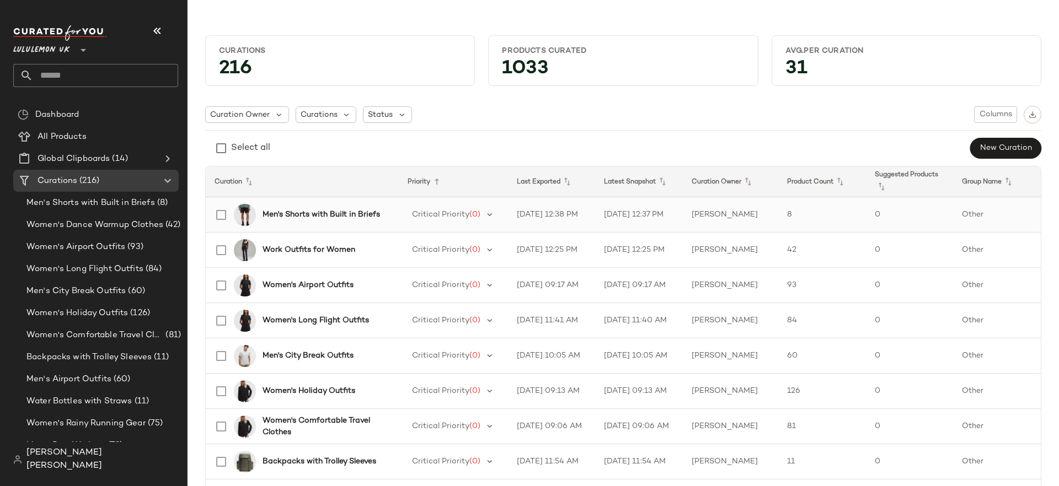
click at [347, 212] on b "Men's Shorts with Built in Briefs" at bounding box center [320, 215] width 117 height 12
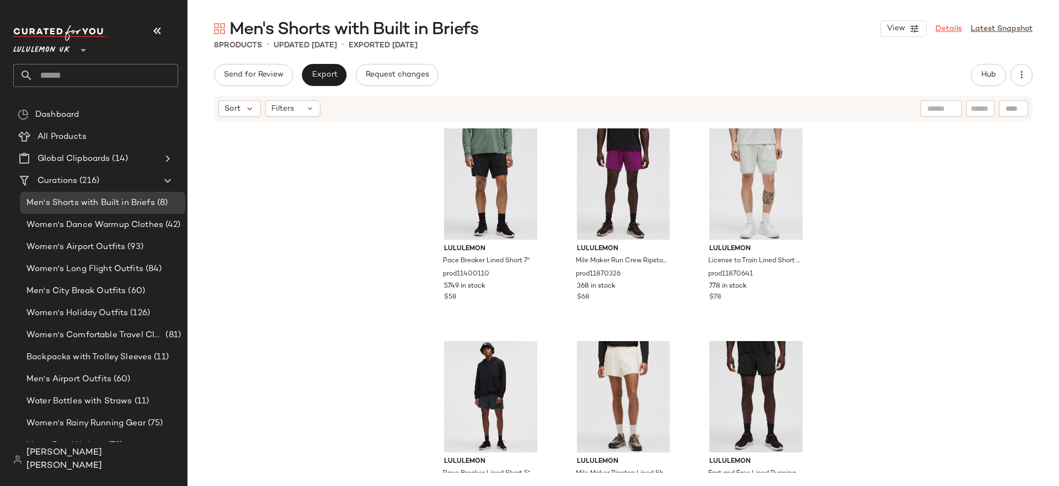
click at [949, 30] on link "Details" at bounding box center [948, 29] width 26 height 12
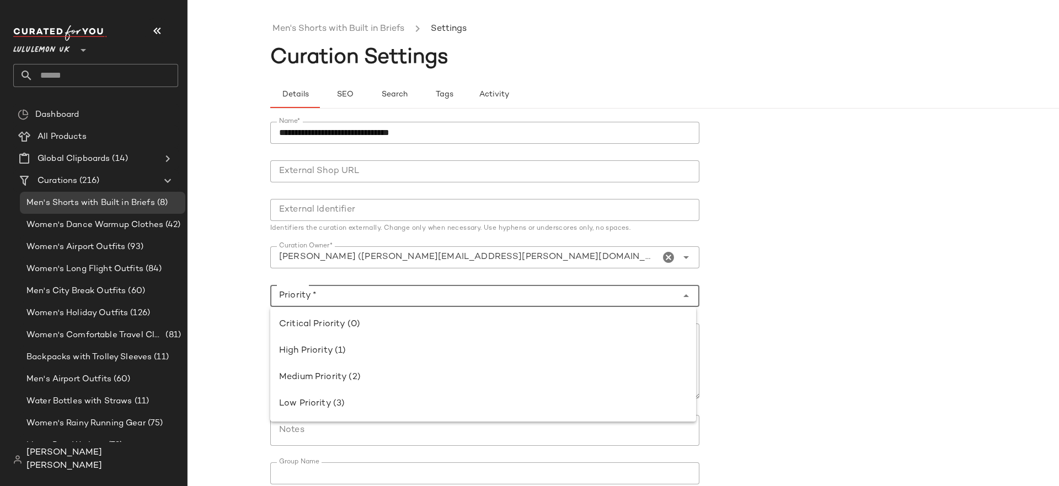
click at [316, 293] on input "Priority *" at bounding box center [473, 295] width 407 height 13
click at [315, 339] on div "High Priority (1)" at bounding box center [483, 351] width 426 height 26
type input "**********"
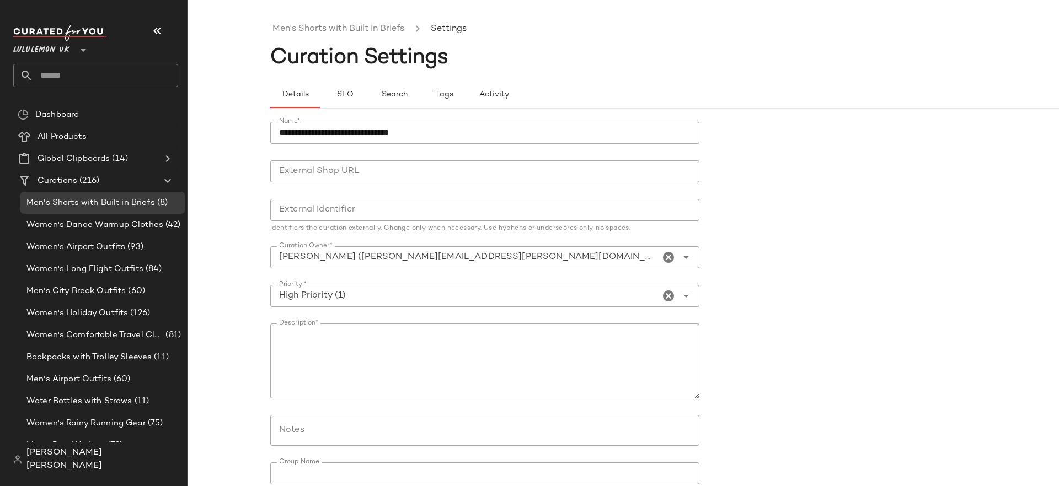
click at [343, 313] on div at bounding box center [484, 316] width 429 height 8
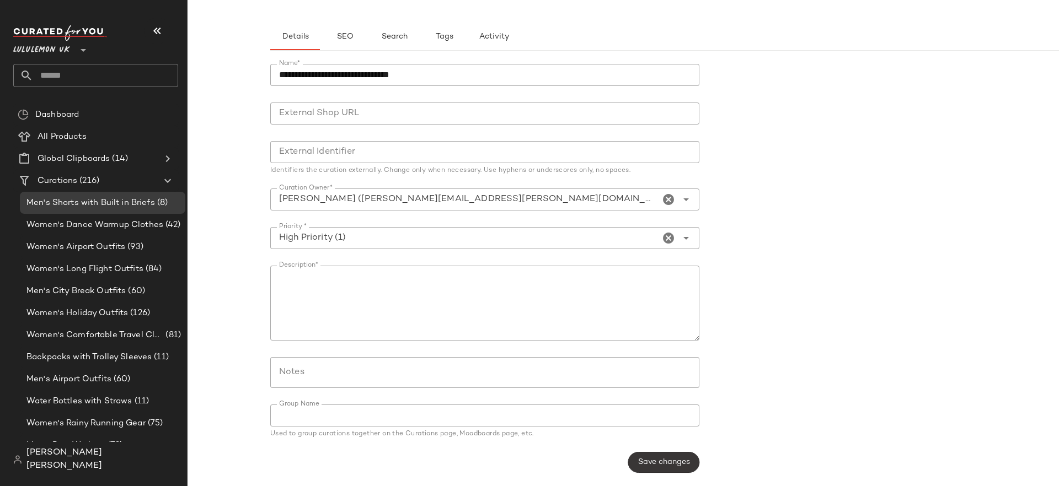
click at [635, 470] on button "Save changes" at bounding box center [663, 462] width 71 height 21
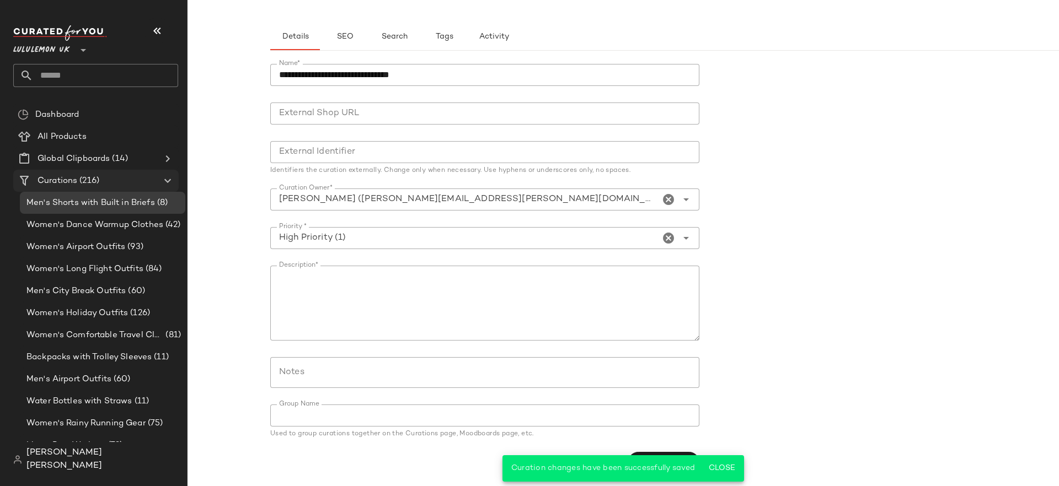
click at [118, 187] on Curations "Curations (216)" at bounding box center [95, 181] width 165 height 22
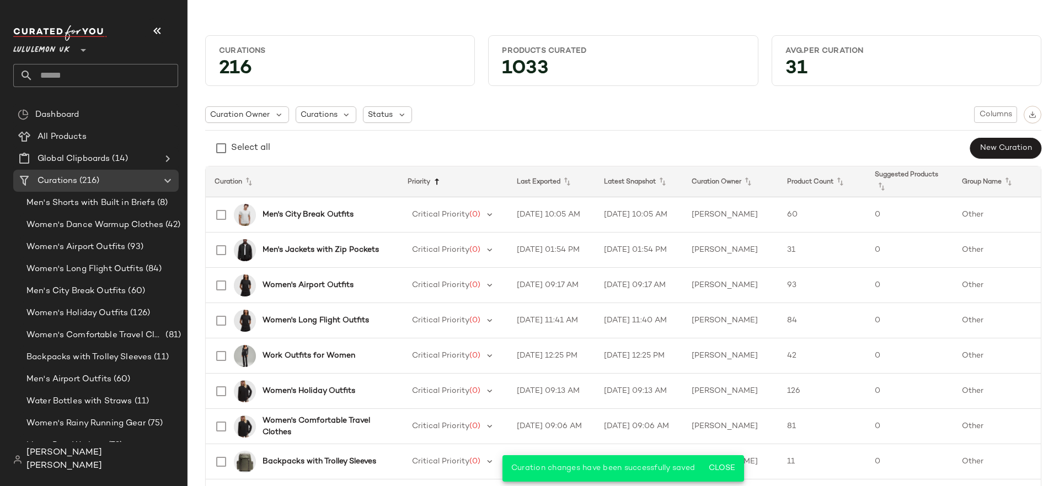
click at [437, 186] on icon at bounding box center [436, 181] width 13 height 13
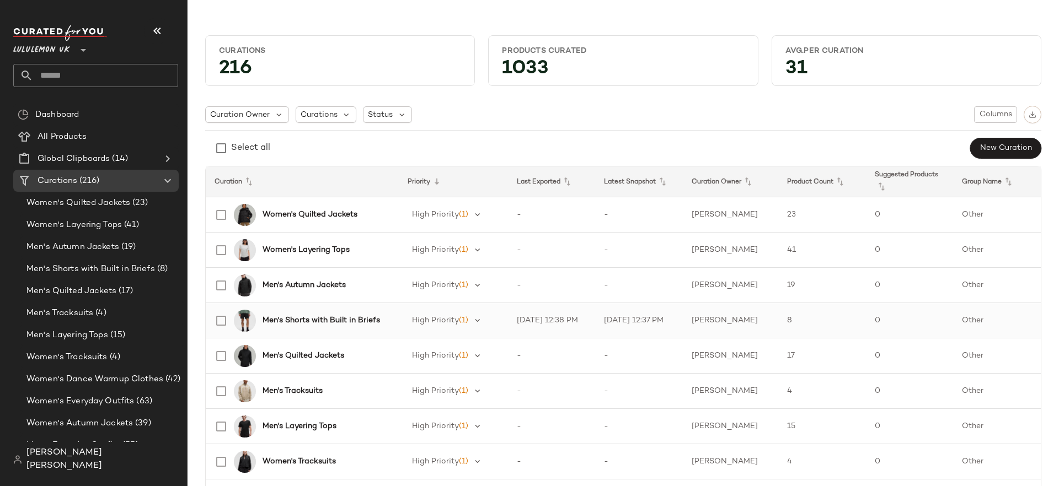
click at [363, 321] on b "Men's Shorts with Built in Briefs" at bounding box center [320, 321] width 117 height 12
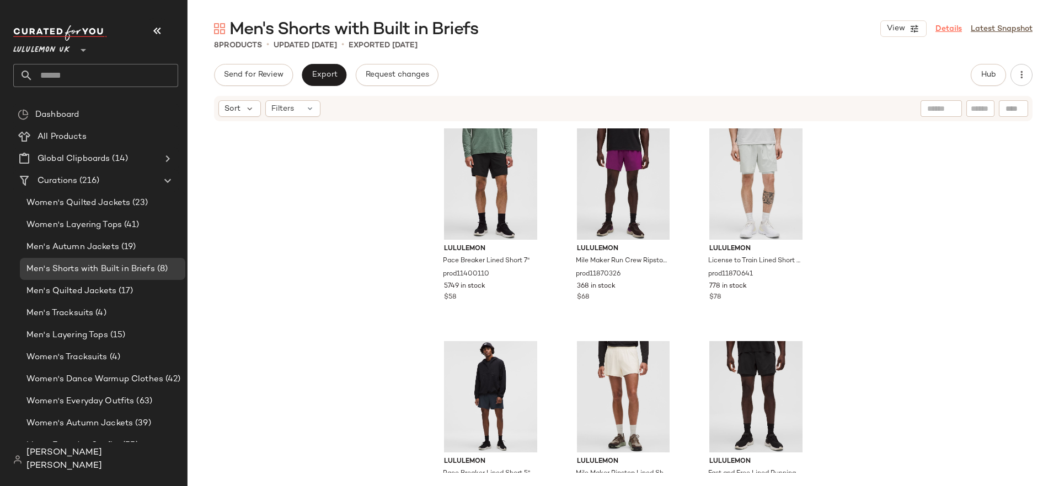
click at [948, 29] on link "Details" at bounding box center [948, 29] width 26 height 12
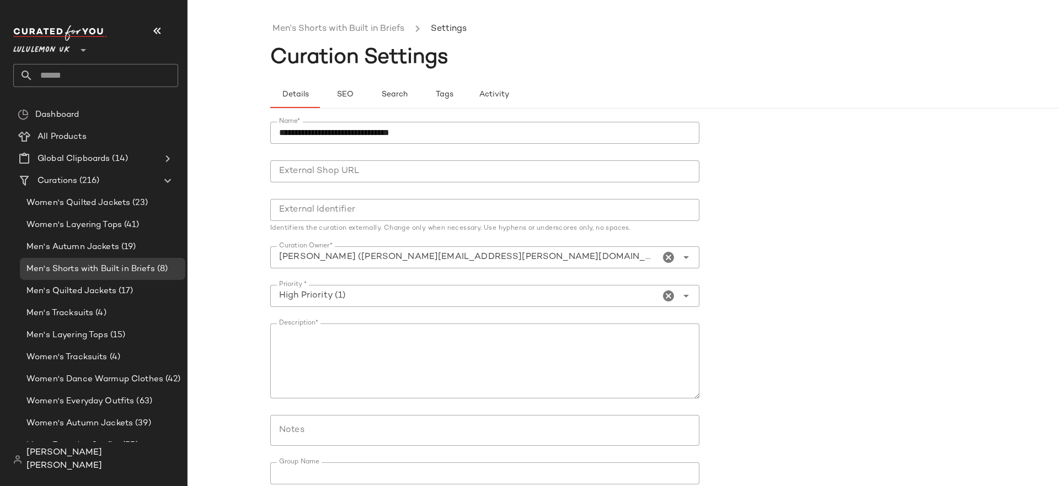
click at [364, 295] on input "Priority *" at bounding box center [464, 295] width 389 height 13
click at [364, 295] on input "**********" at bounding box center [464, 295] width 389 height 13
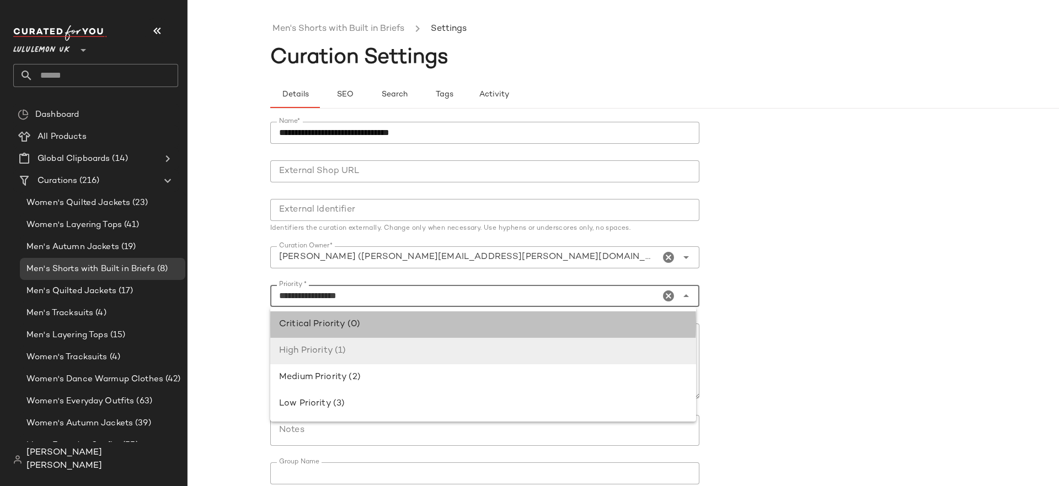
click at [366, 321] on div "Critical Priority (0)" at bounding box center [483, 324] width 408 height 13
type input "**********"
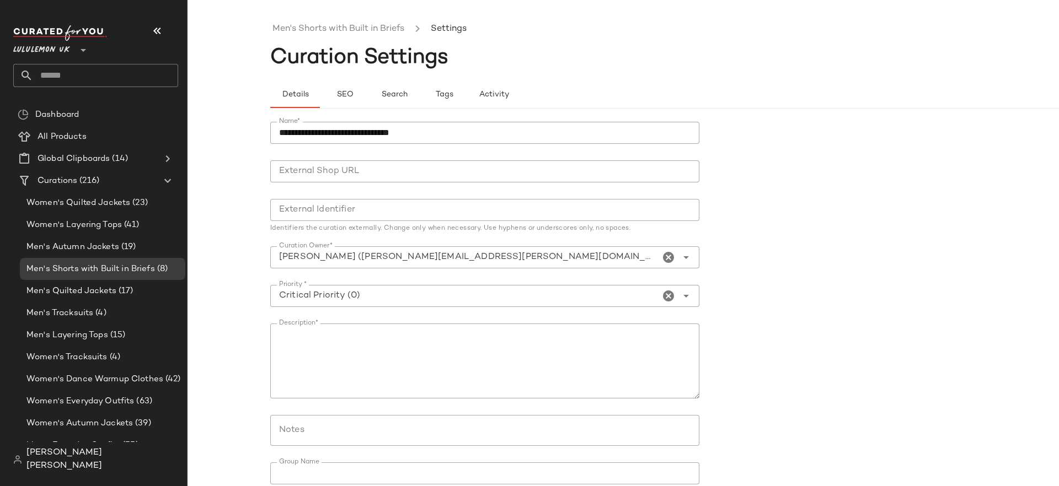
click at [237, 321] on div "**********" at bounding box center [529, 252] width 1059 height 469
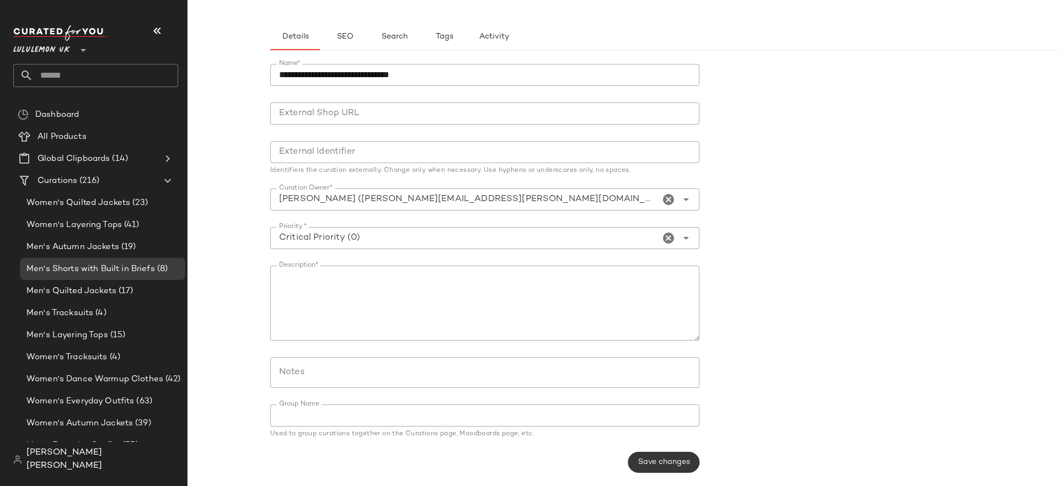
click at [638, 462] on span "Save changes" at bounding box center [663, 462] width 52 height 9
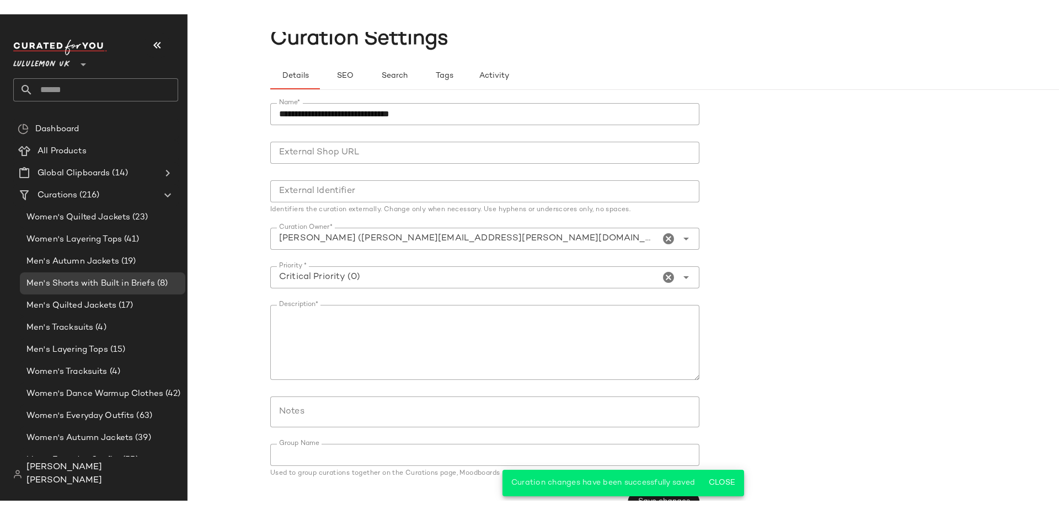
scroll to position [0, 0]
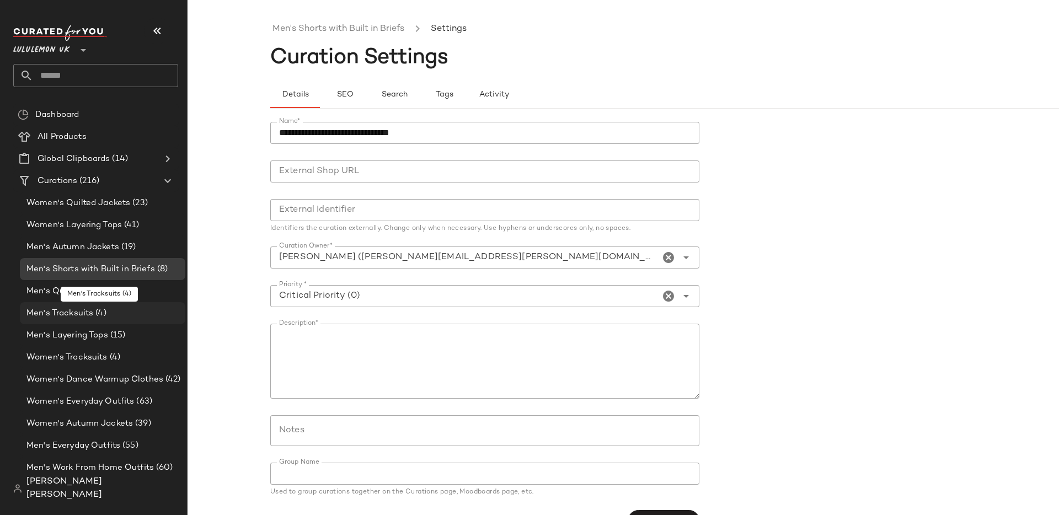
click at [133, 321] on div "Men's Tracksuits (4)" at bounding box center [102, 313] width 165 height 22
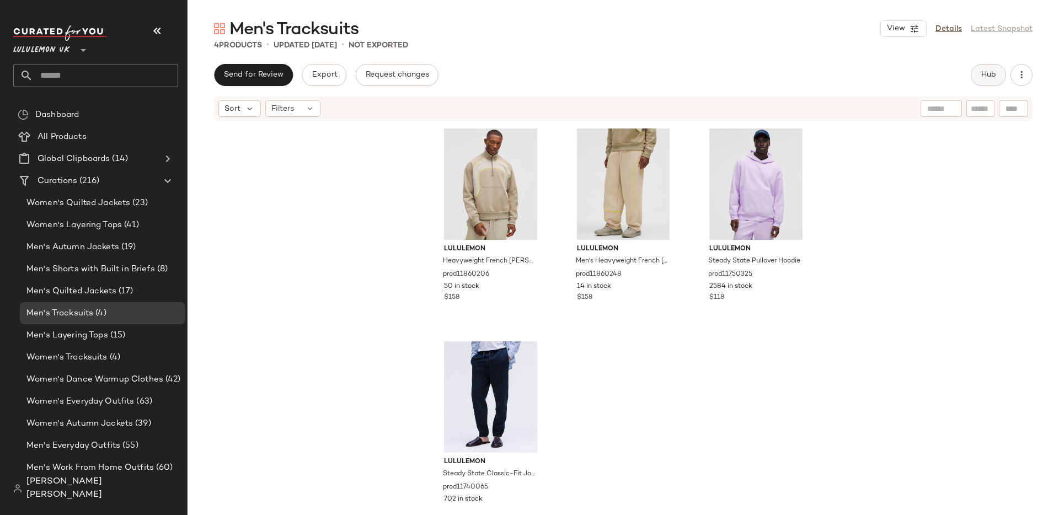
click at [975, 72] on button "Hub" at bounding box center [987, 75] width 35 height 22
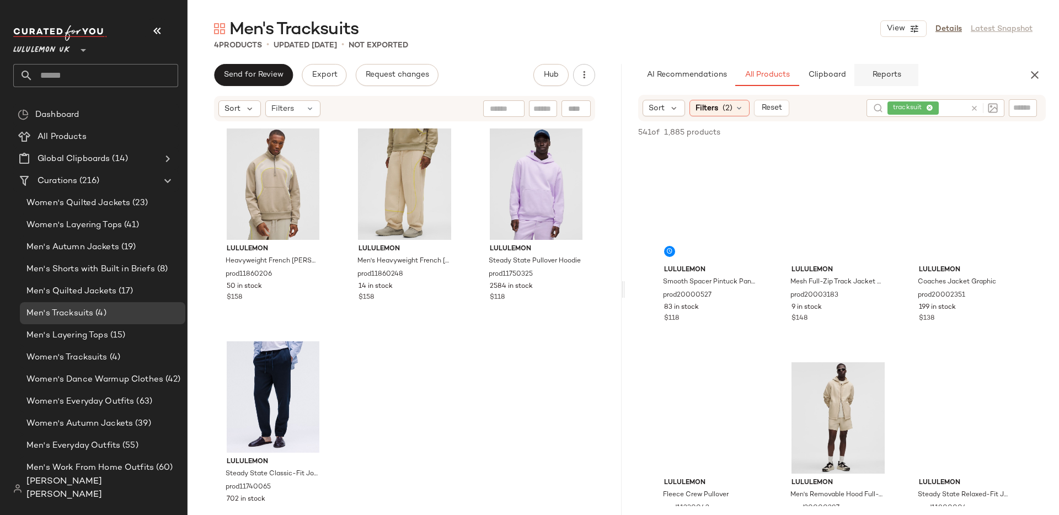
click at [888, 76] on span "Reports" at bounding box center [885, 75] width 29 height 9
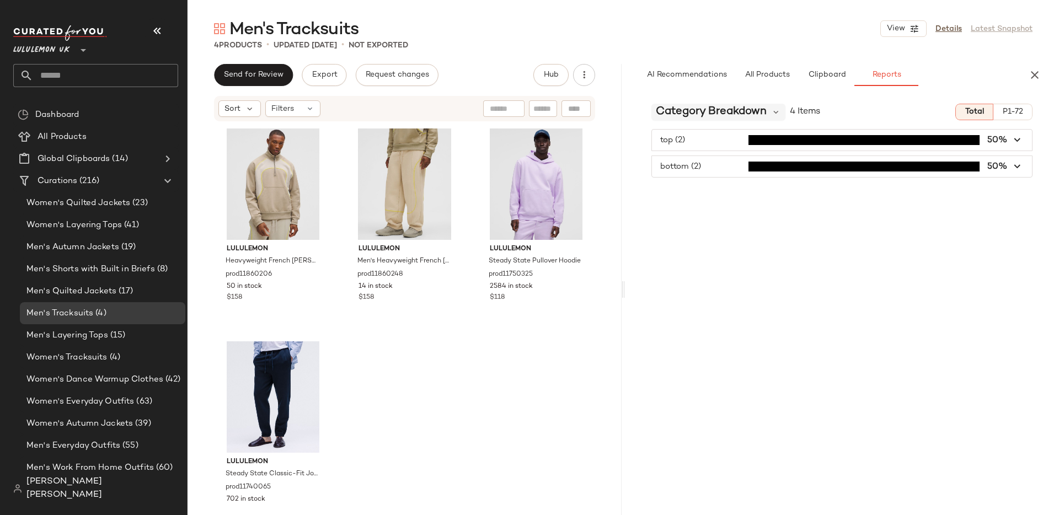
click at [731, 111] on span "Category Breakdown" at bounding box center [711, 112] width 111 height 17
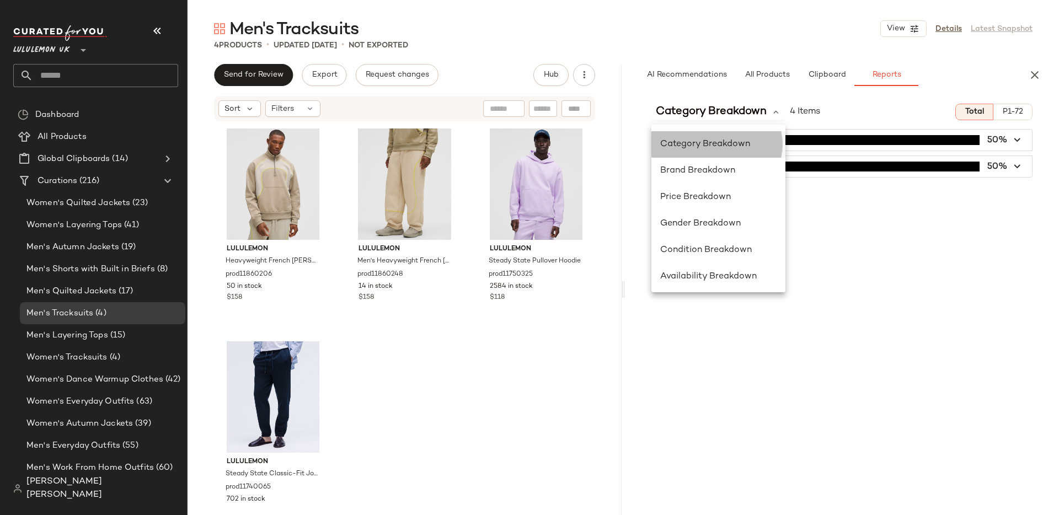
click at [754, 149] on div "Category Breakdown" at bounding box center [718, 144] width 116 height 13
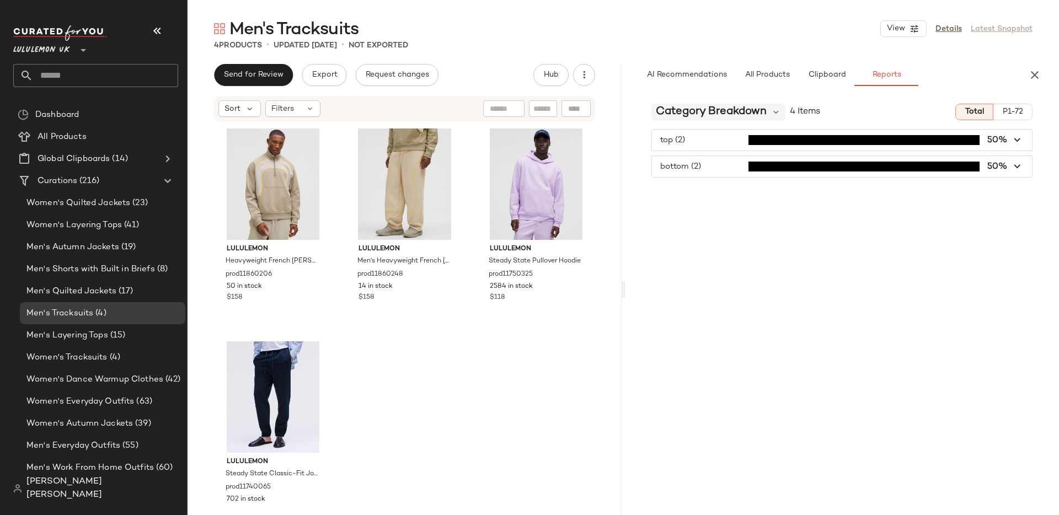
click at [709, 111] on span "Category Breakdown" at bounding box center [711, 112] width 111 height 17
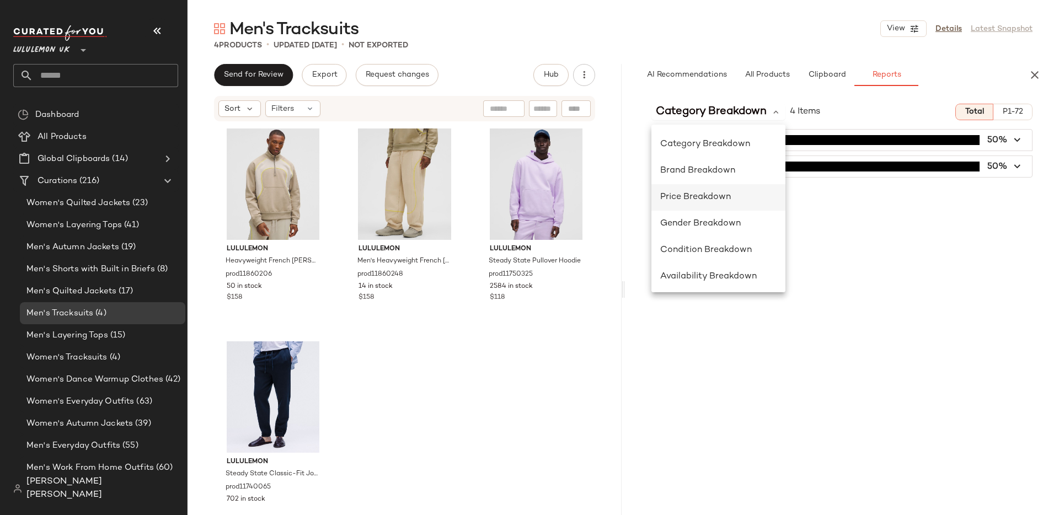
scroll to position [82, 0]
click at [72, 50] on div "Lululemon UK **" at bounding box center [43, 44] width 61 height 28
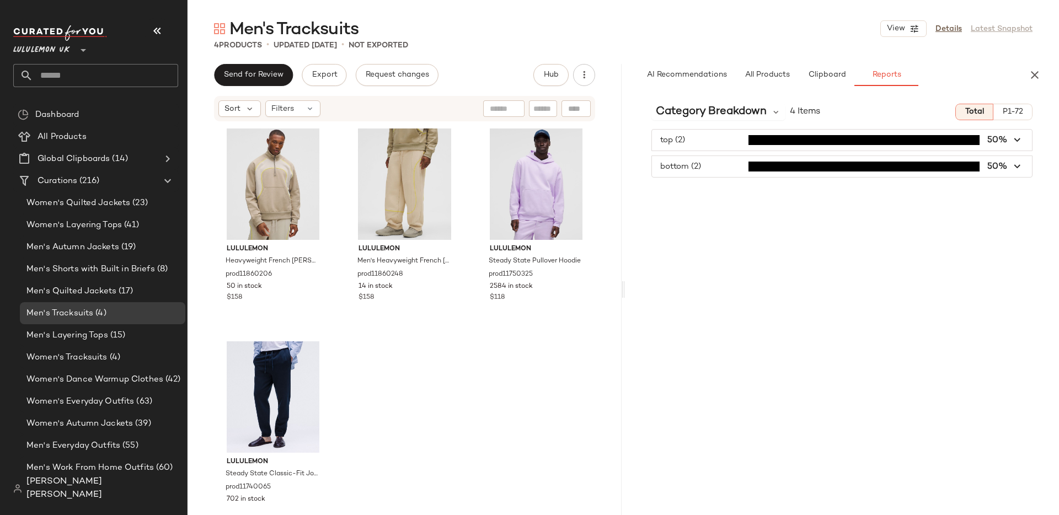
click at [74, 49] on div at bounding box center [81, 44] width 15 height 28
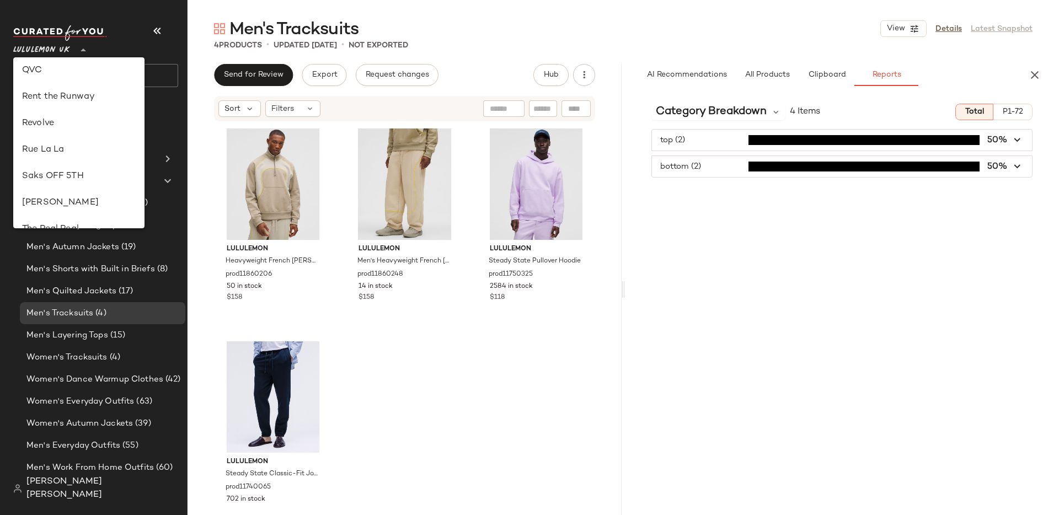
scroll to position [506, 0]
click at [85, 100] on div "Revolve" at bounding box center [79, 98] width 114 height 13
type input "**"
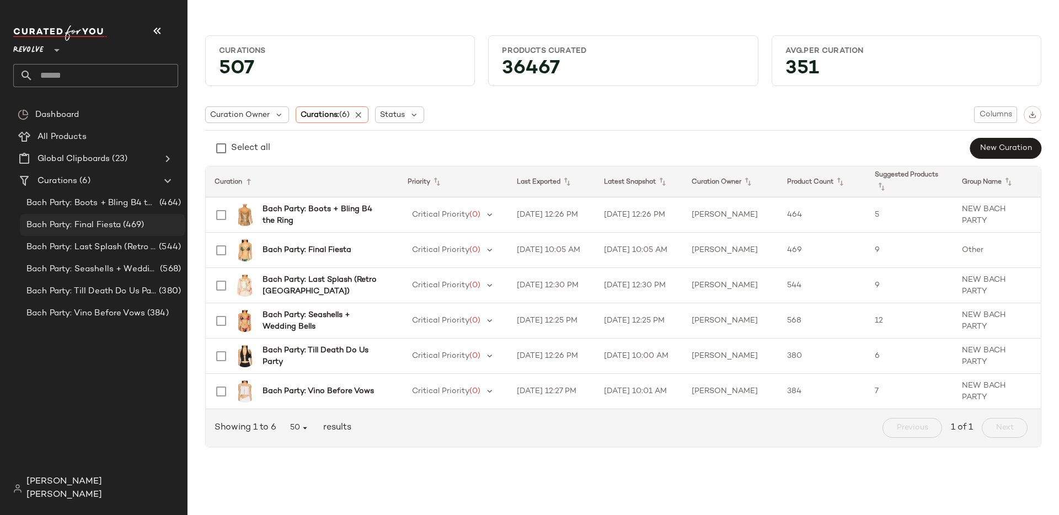
click at [154, 223] on div "Bach Party: Final Fiesta (469)" at bounding box center [102, 225] width 158 height 13
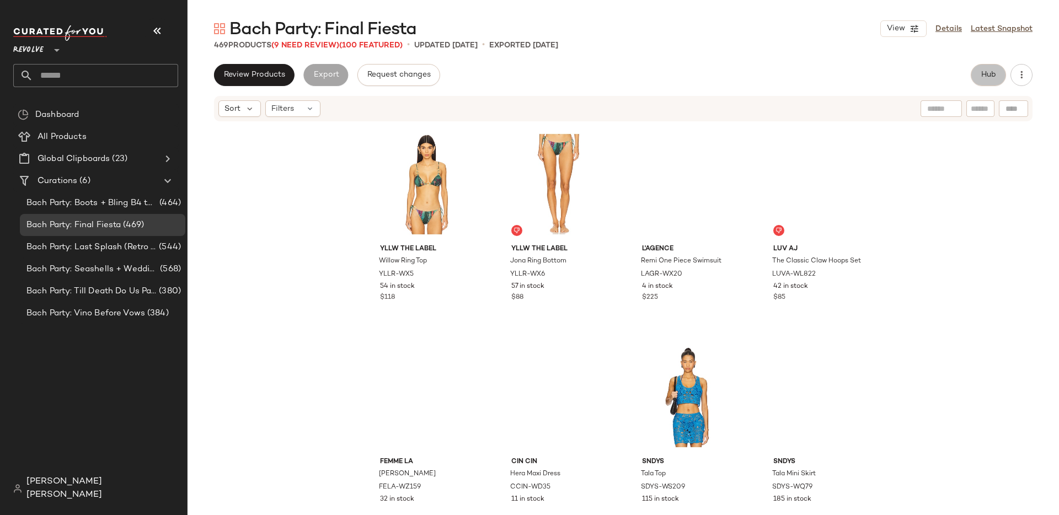
click at [991, 78] on span "Hub" at bounding box center [987, 75] width 15 height 9
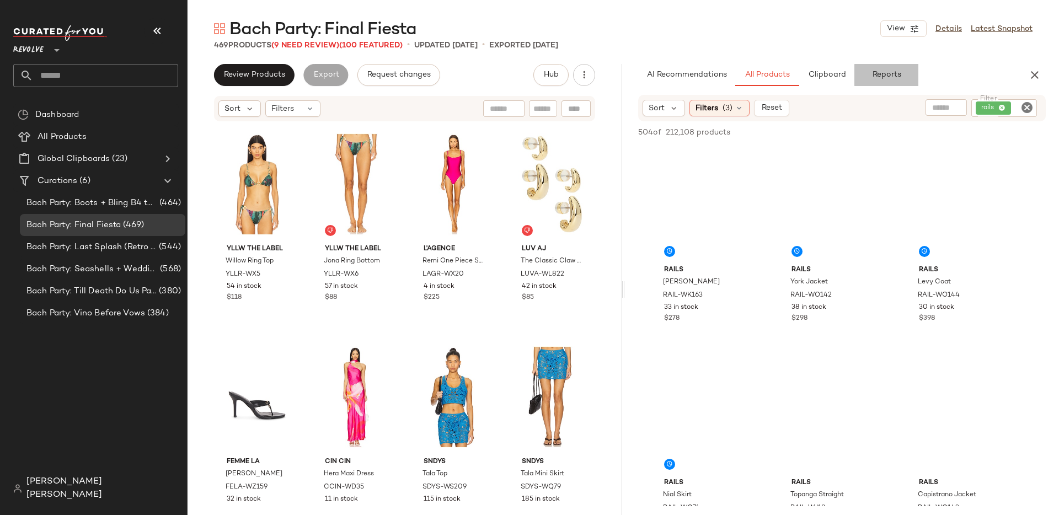
click at [903, 69] on button "Reports" at bounding box center [886, 75] width 64 height 22
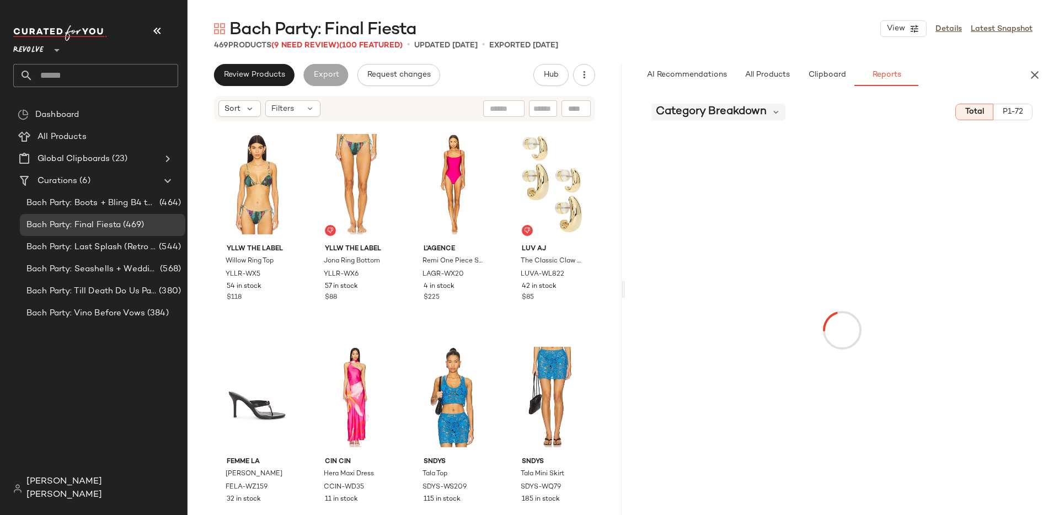
click at [700, 108] on span "Category Breakdown" at bounding box center [711, 112] width 111 height 17
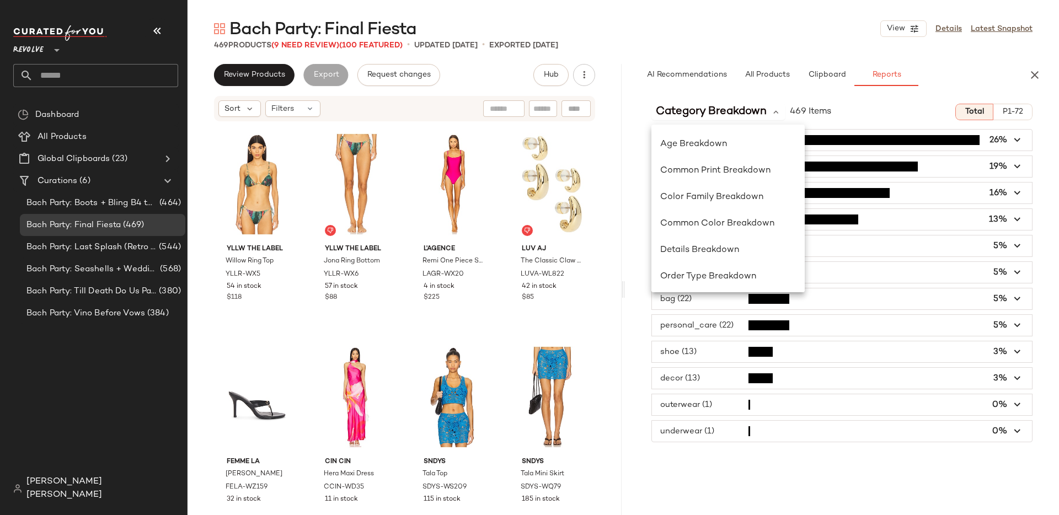
scroll to position [161, 0]
click at [724, 189] on div "Color Family Breakdown" at bounding box center [728, 195] width 136 height 13
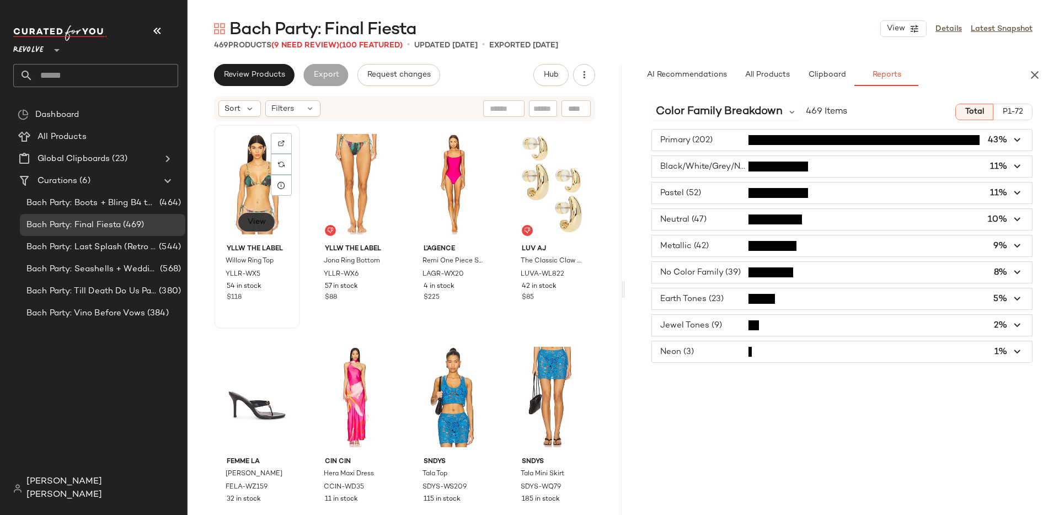
click at [267, 221] on button "View" at bounding box center [256, 222] width 37 height 20
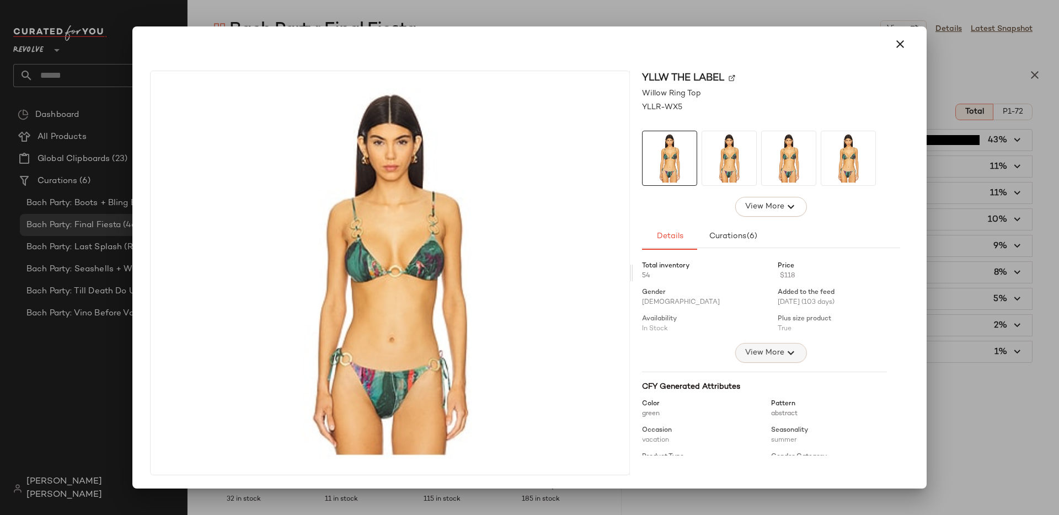
click at [752, 350] on span "View More" at bounding box center [764, 352] width 40 height 13
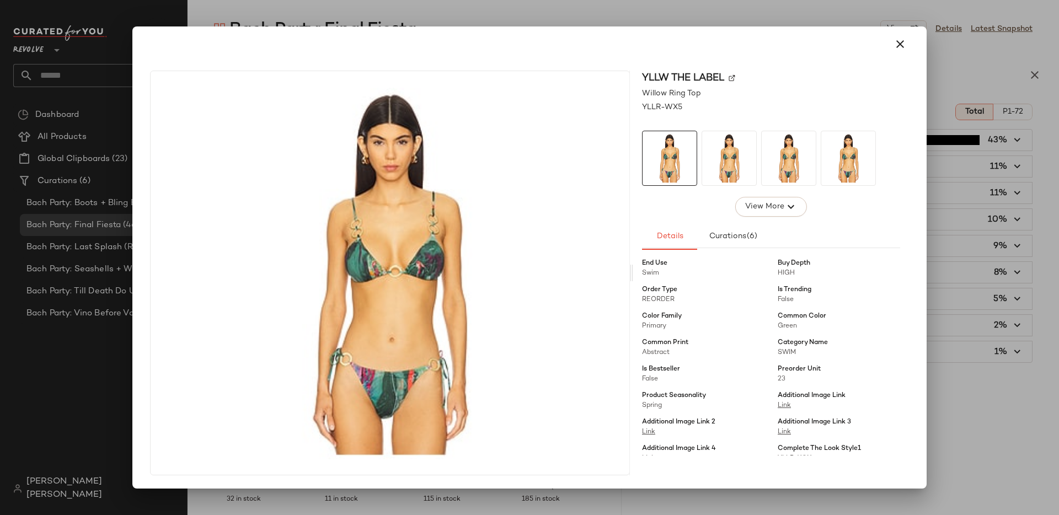
scroll to position [166, 0]
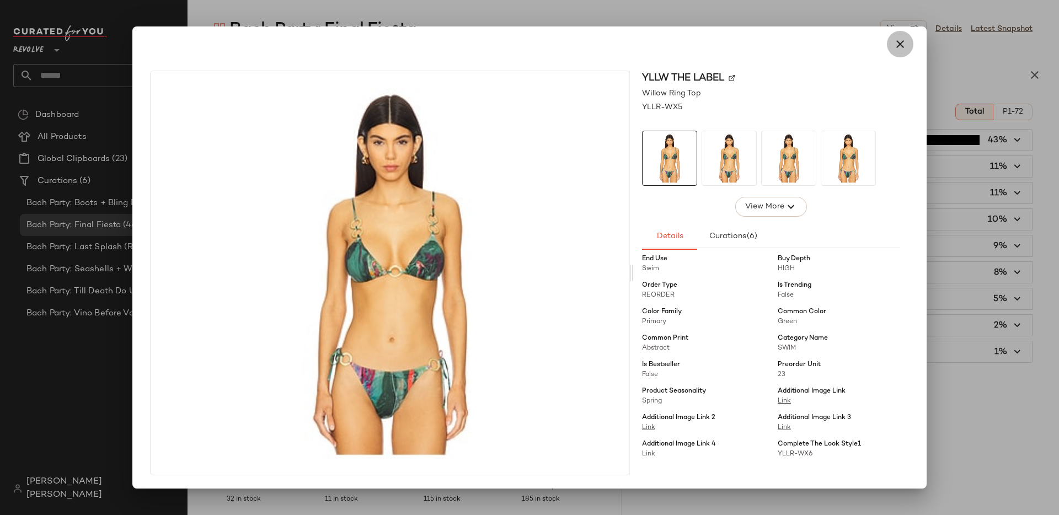
click at [894, 44] on icon "button" at bounding box center [899, 43] width 13 height 13
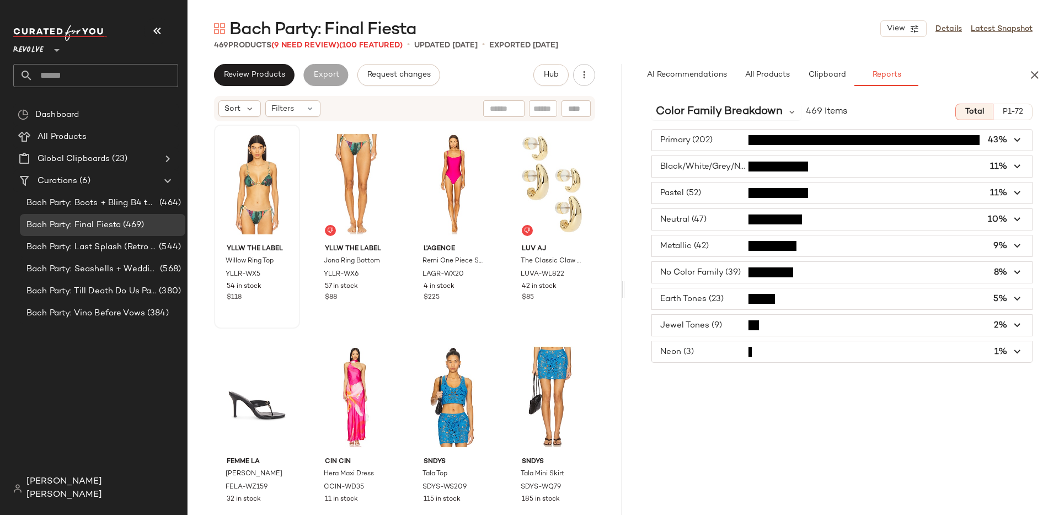
click at [712, 44] on div "469 Products (9 Need Review) (100 Featured) • updated [DATE] • Exported [DATE]" at bounding box center [622, 45] width 871 height 11
click at [1027, 81] on button "button" at bounding box center [1034, 75] width 22 height 22
